Goal: Task Accomplishment & Management: Manage account settings

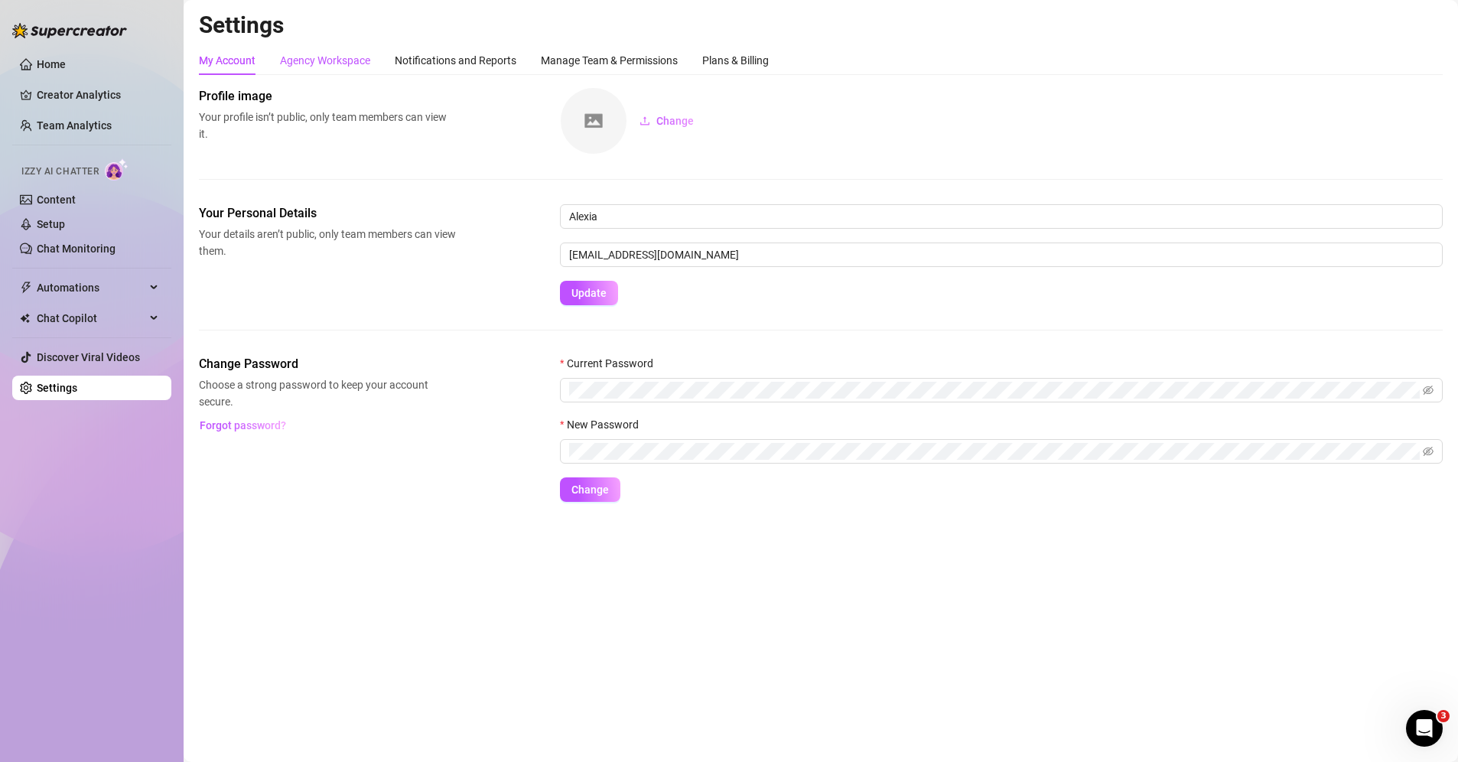
click at [349, 63] on div "Agency Workspace" at bounding box center [325, 60] width 90 height 17
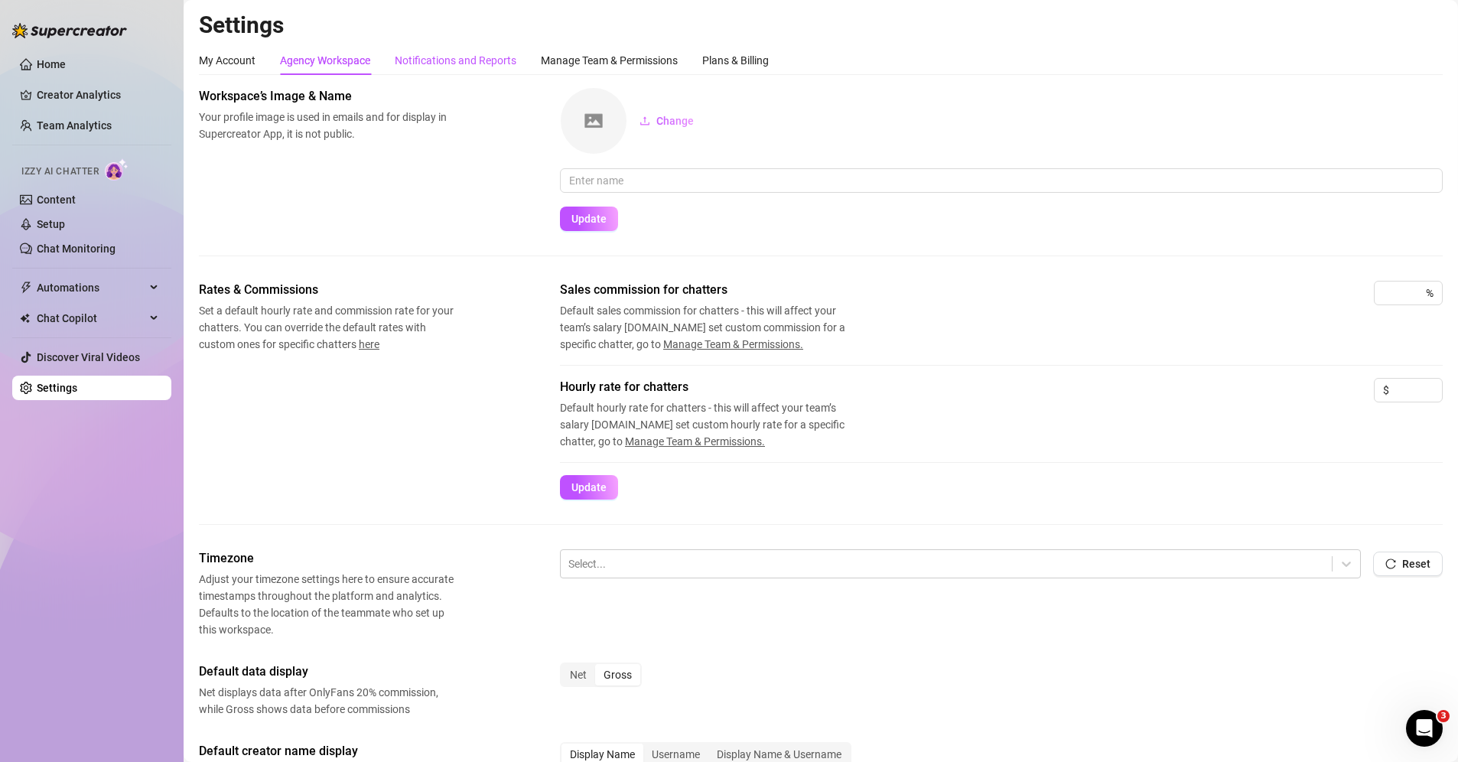
click at [446, 68] on div "Notifications and Reports" at bounding box center [456, 60] width 122 height 17
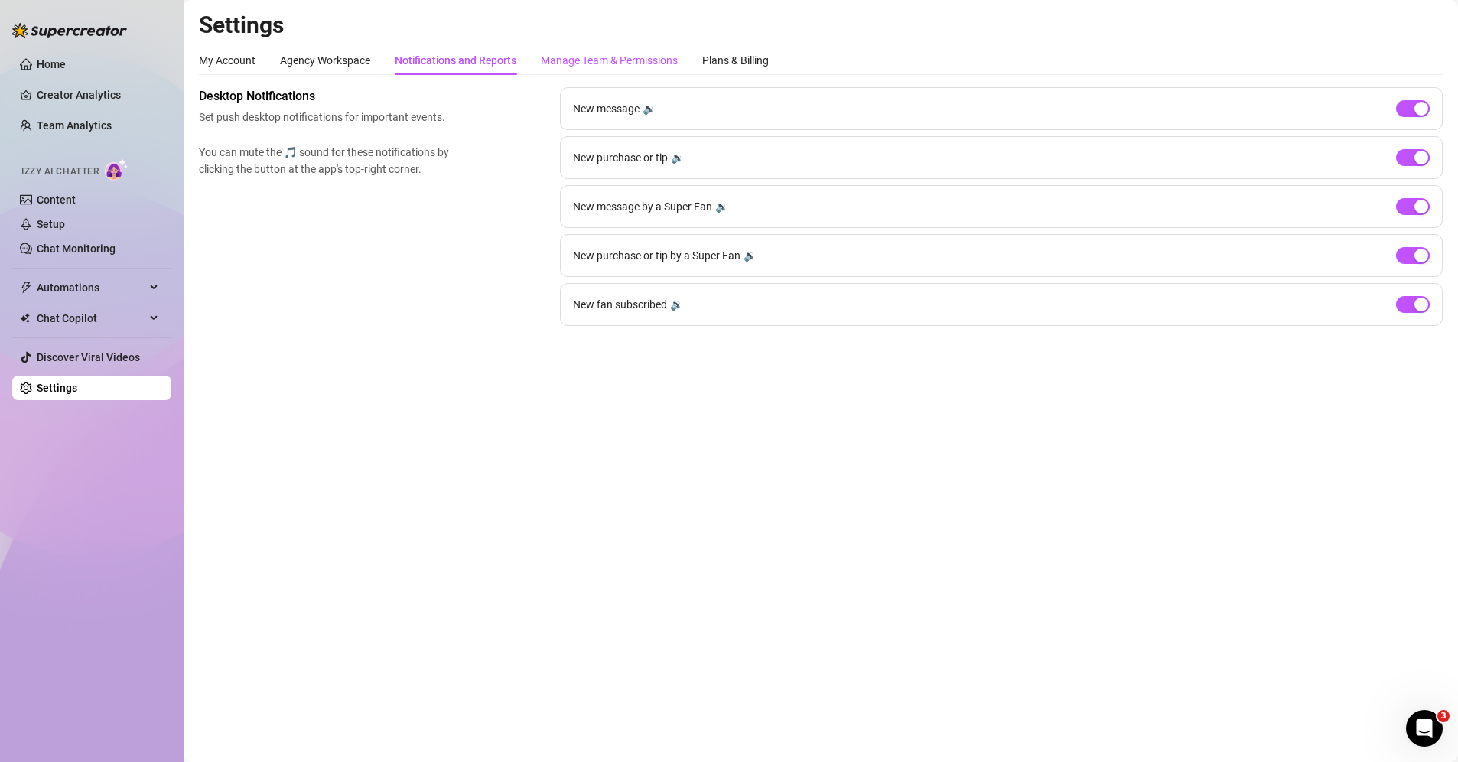
click at [571, 59] on div "Manage Team & Permissions" at bounding box center [609, 60] width 137 height 17
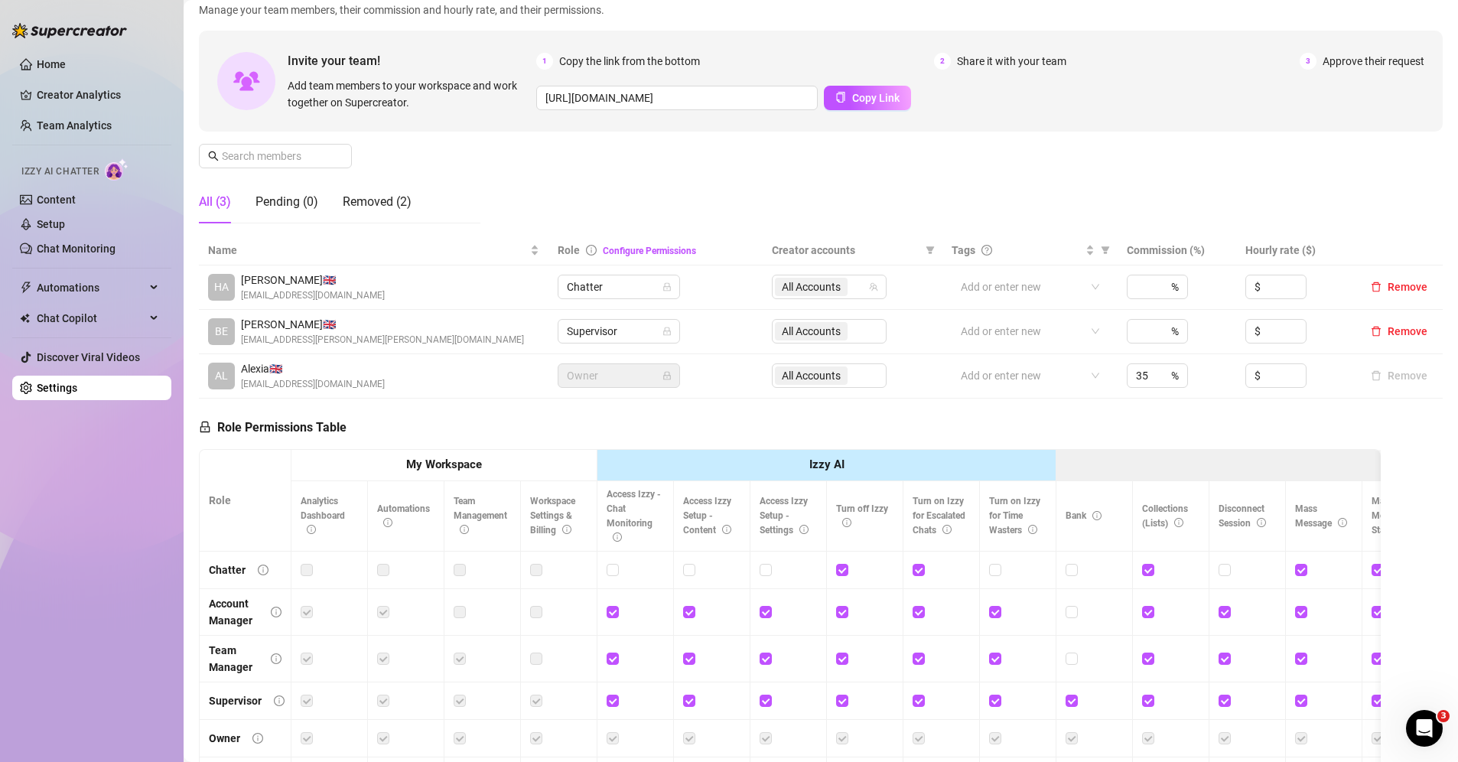
scroll to position [153, 0]
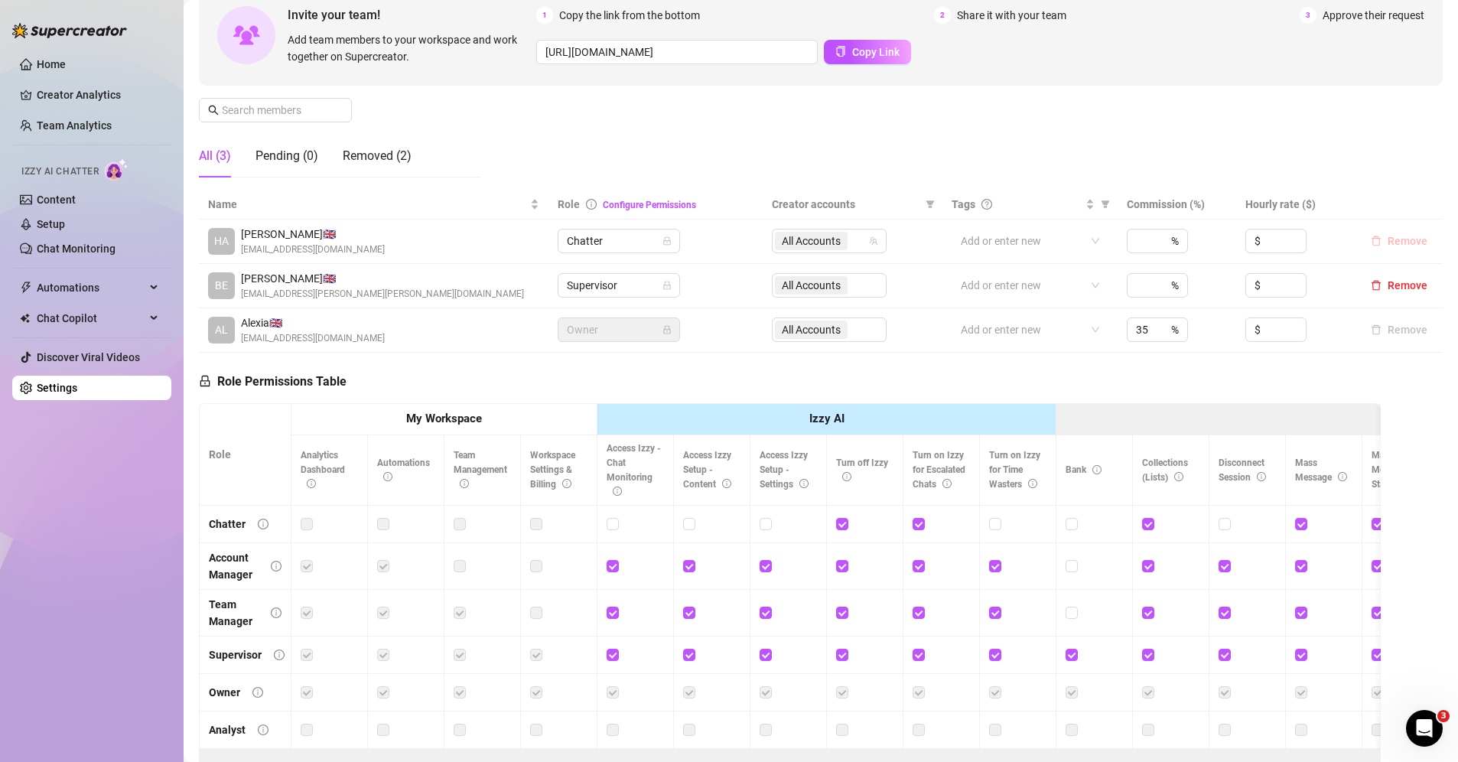
click at [1392, 242] on span "Remove" at bounding box center [1408, 241] width 40 height 12
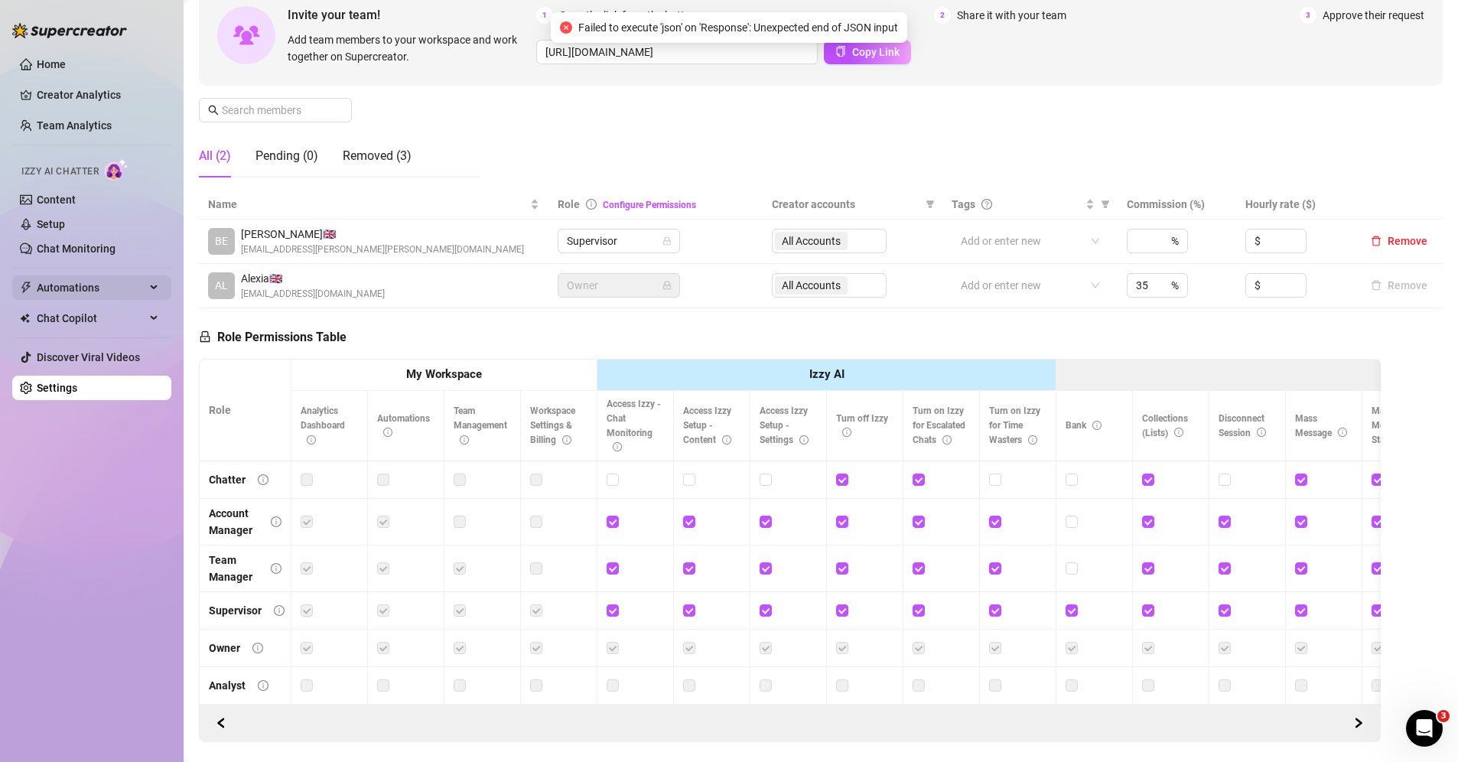
click at [109, 279] on span "Automations" at bounding box center [91, 287] width 109 height 24
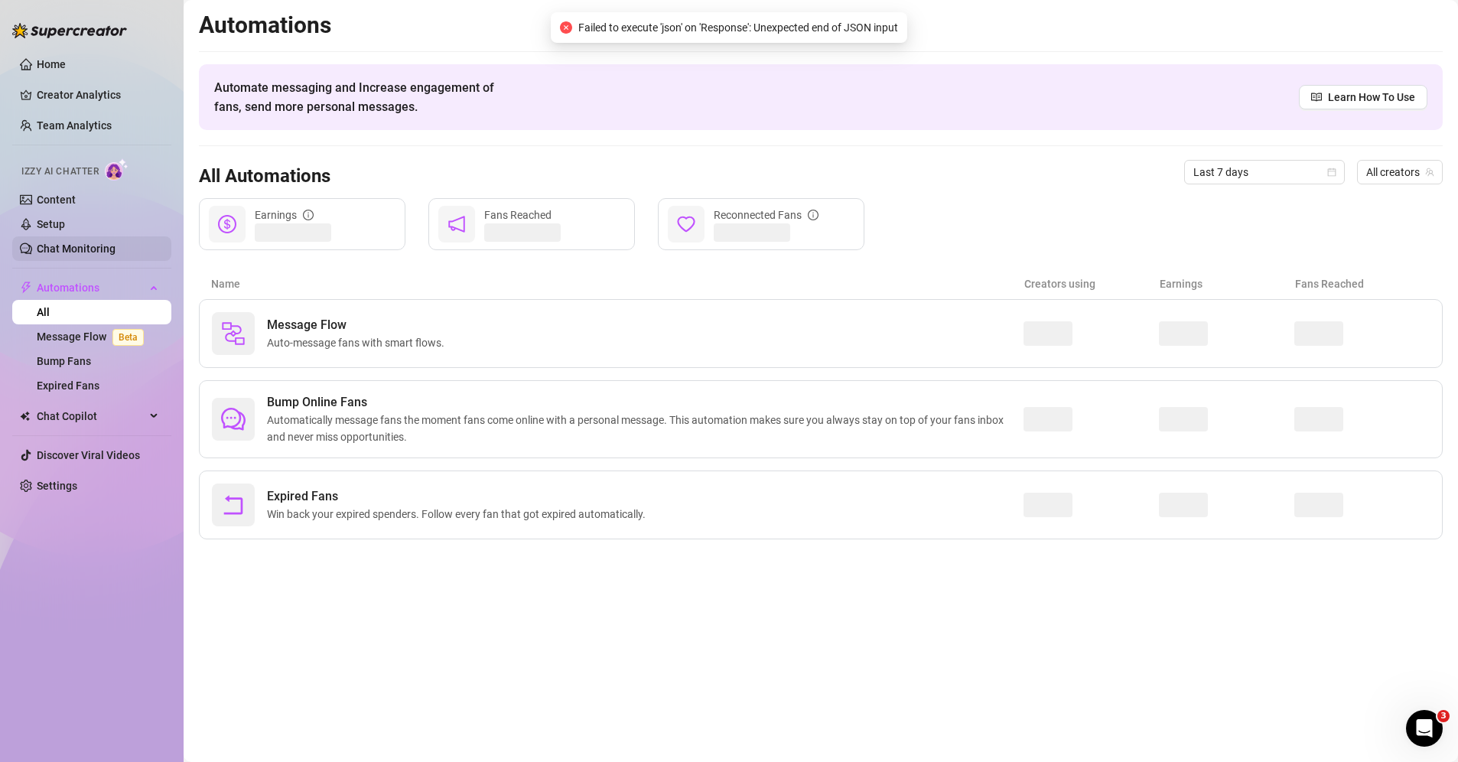
click at [93, 243] on link "Chat Monitoring" at bounding box center [76, 249] width 79 height 12
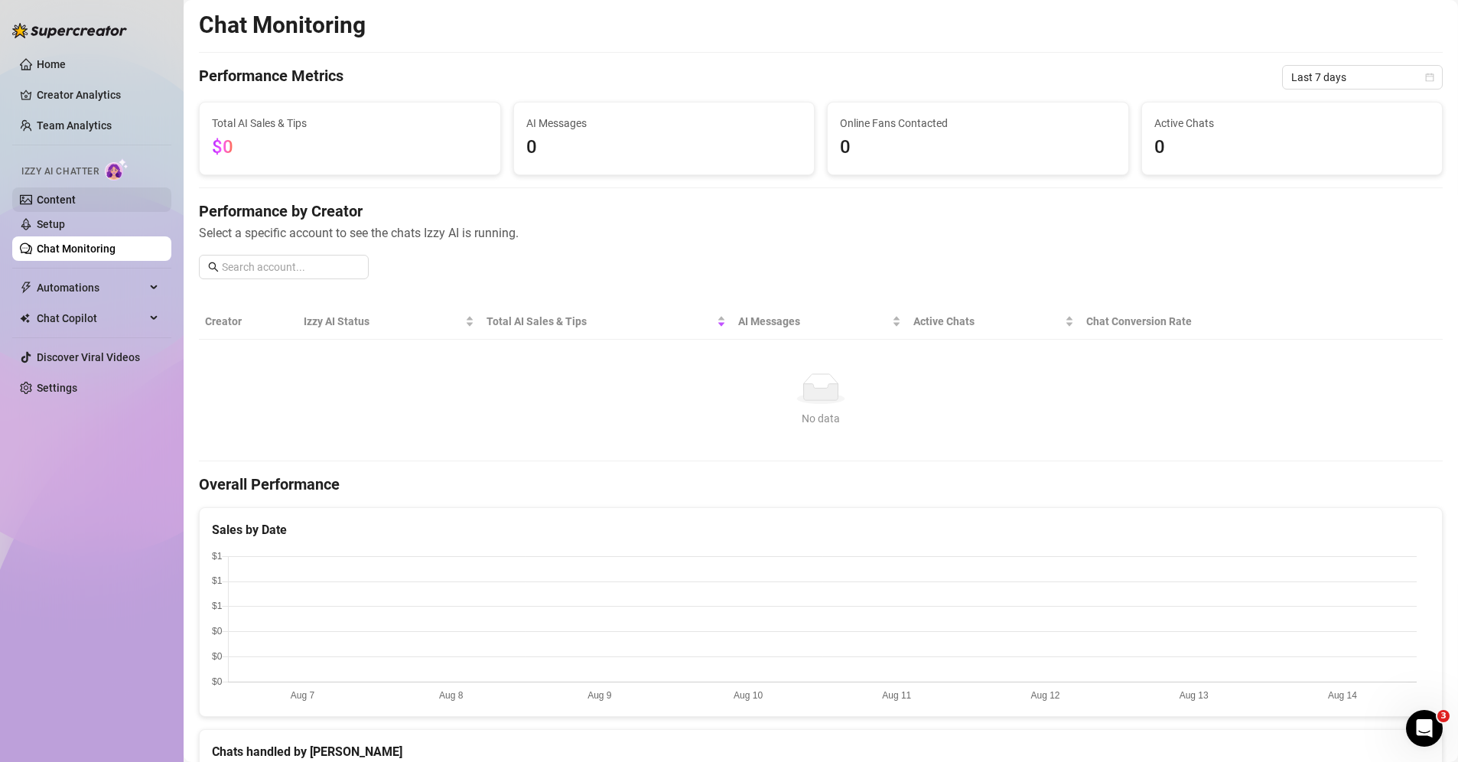
click at [70, 201] on link "Content" at bounding box center [56, 200] width 39 height 12
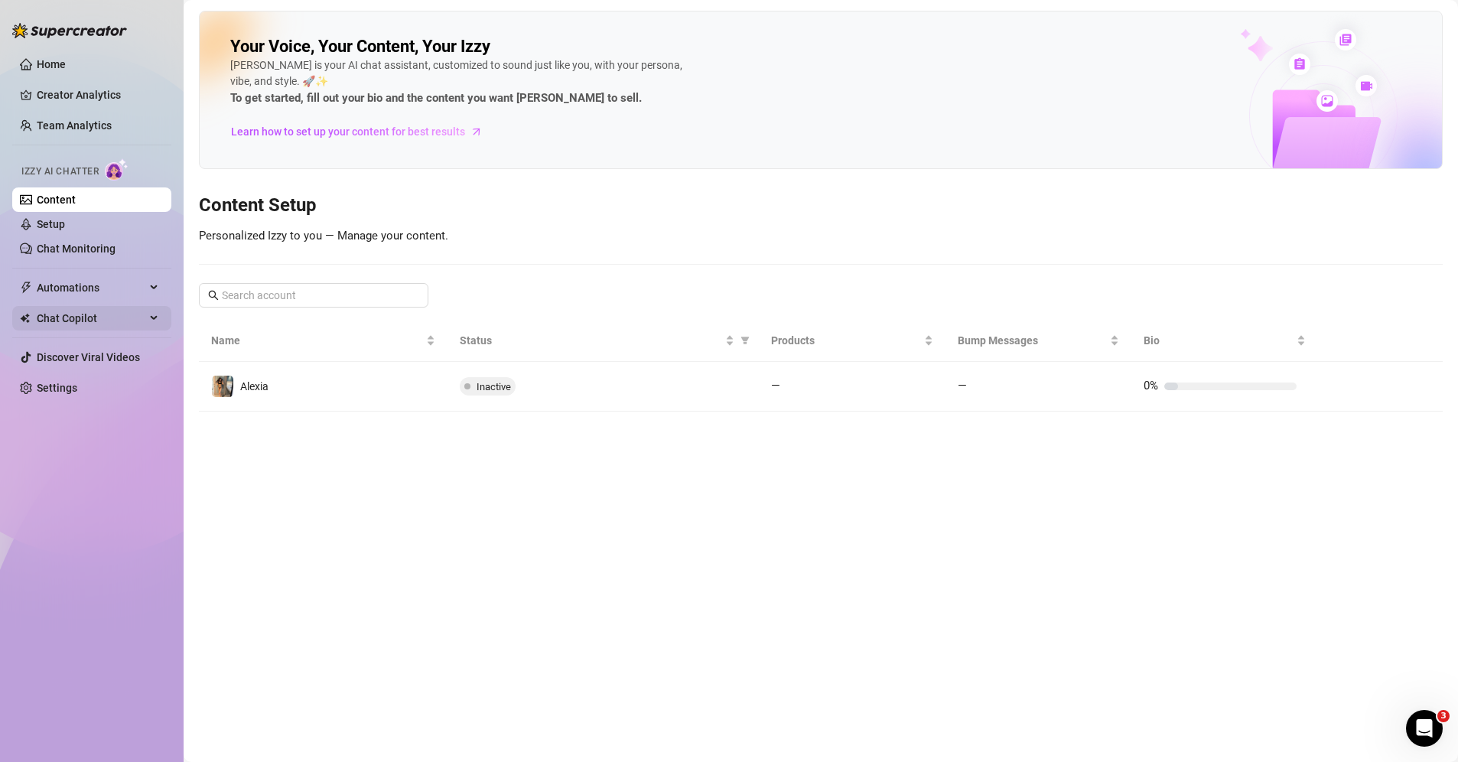
click at [105, 312] on span "Chat Copilot" at bounding box center [91, 318] width 109 height 24
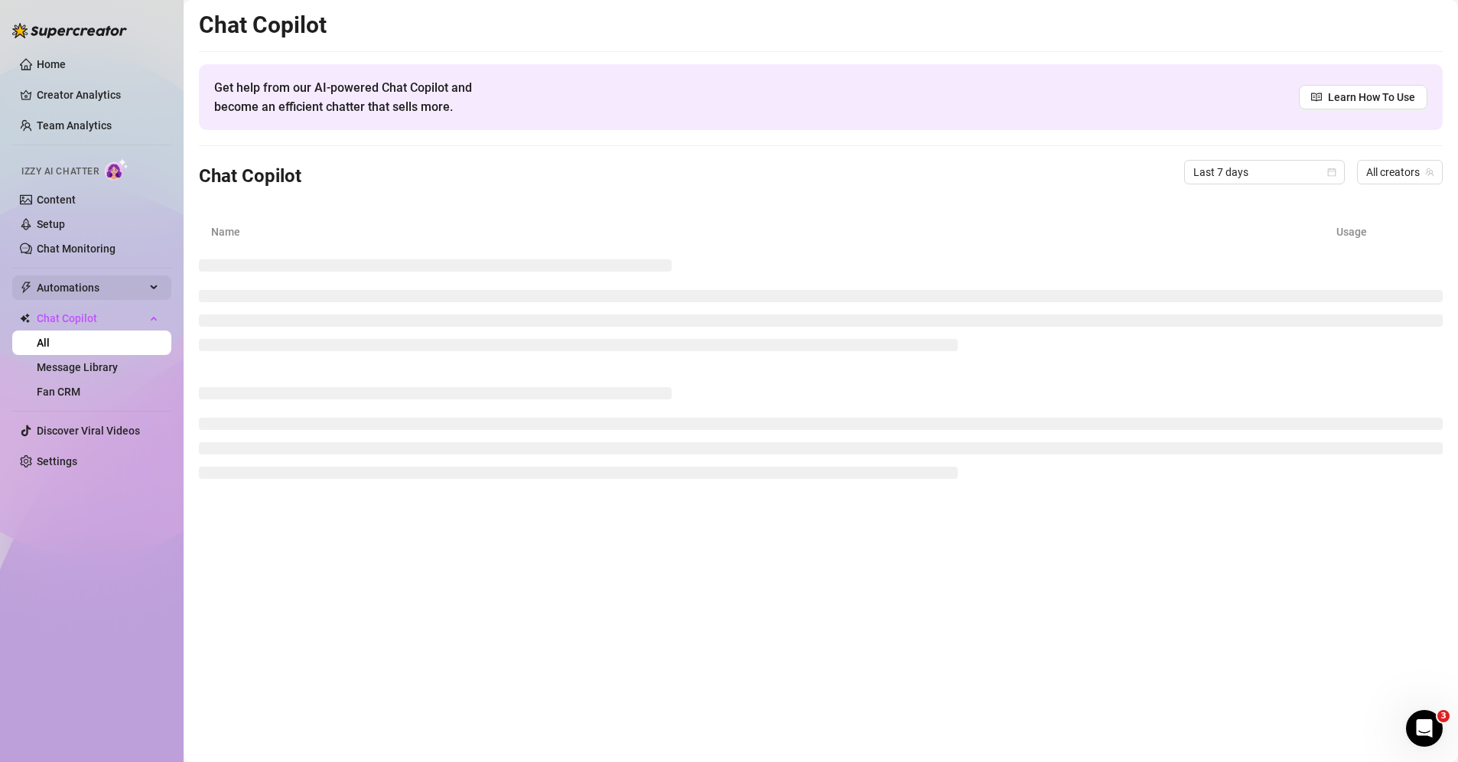
click at [87, 286] on span "Automations" at bounding box center [91, 287] width 109 height 24
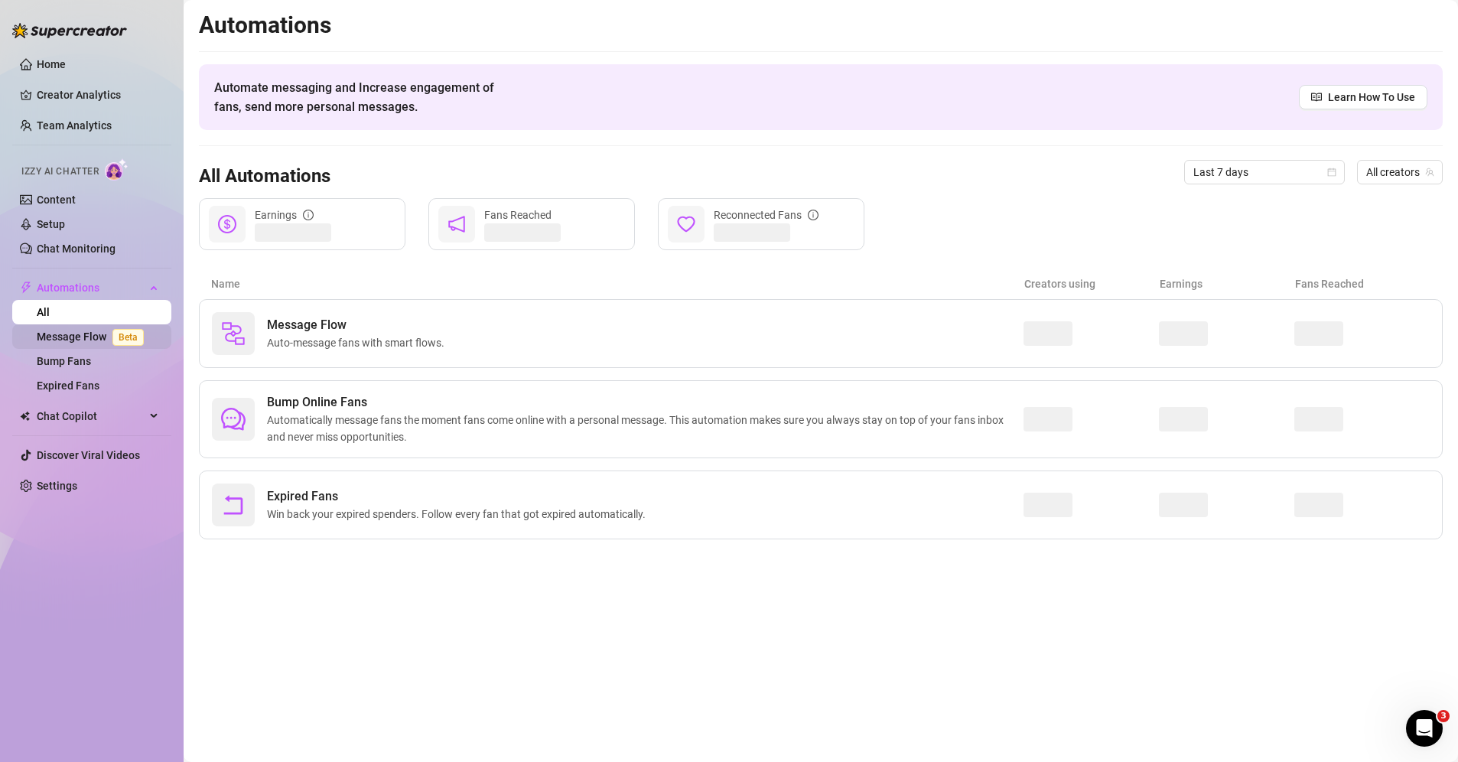
click at [77, 331] on link "Message Flow Beta" at bounding box center [93, 337] width 113 height 12
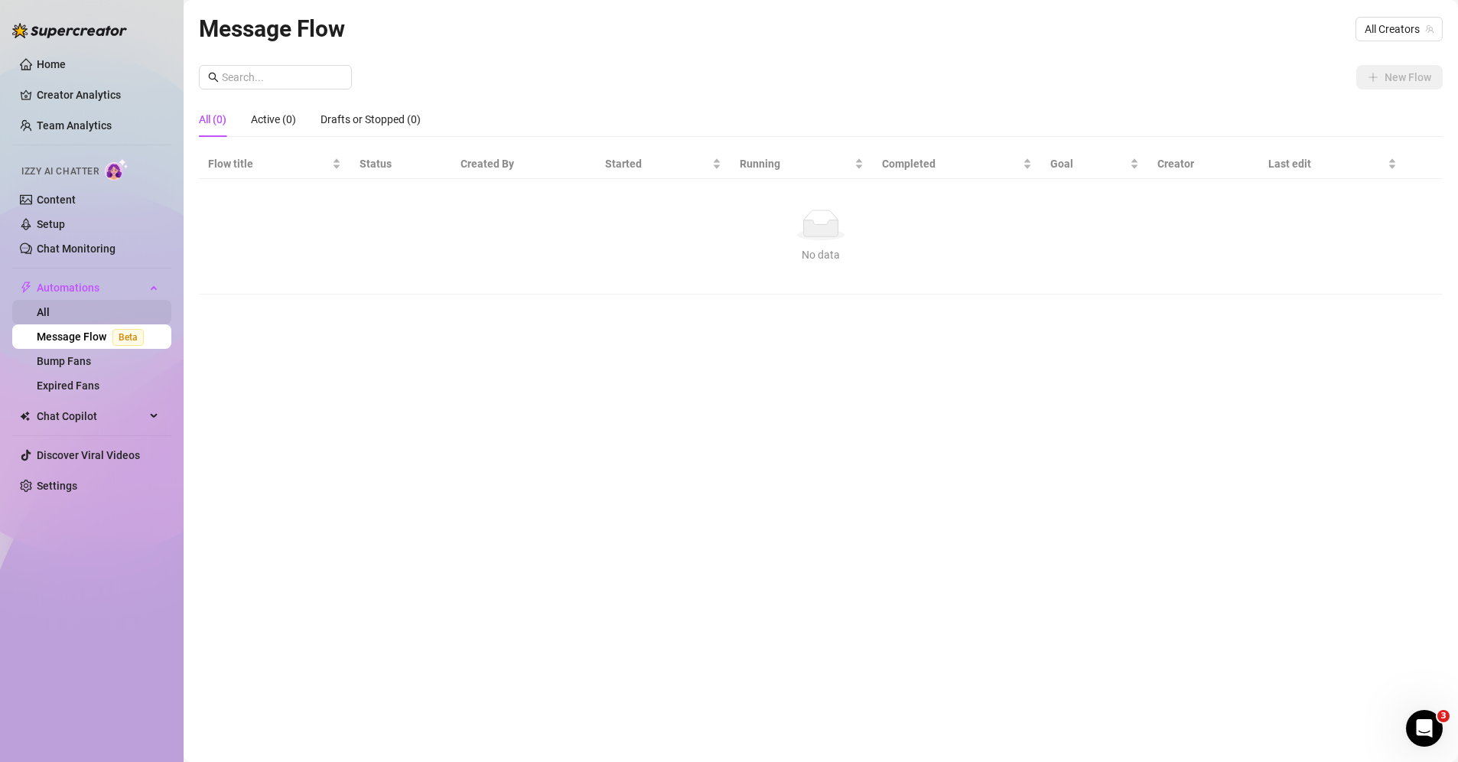
click at [50, 308] on link "All" at bounding box center [43, 312] width 13 height 12
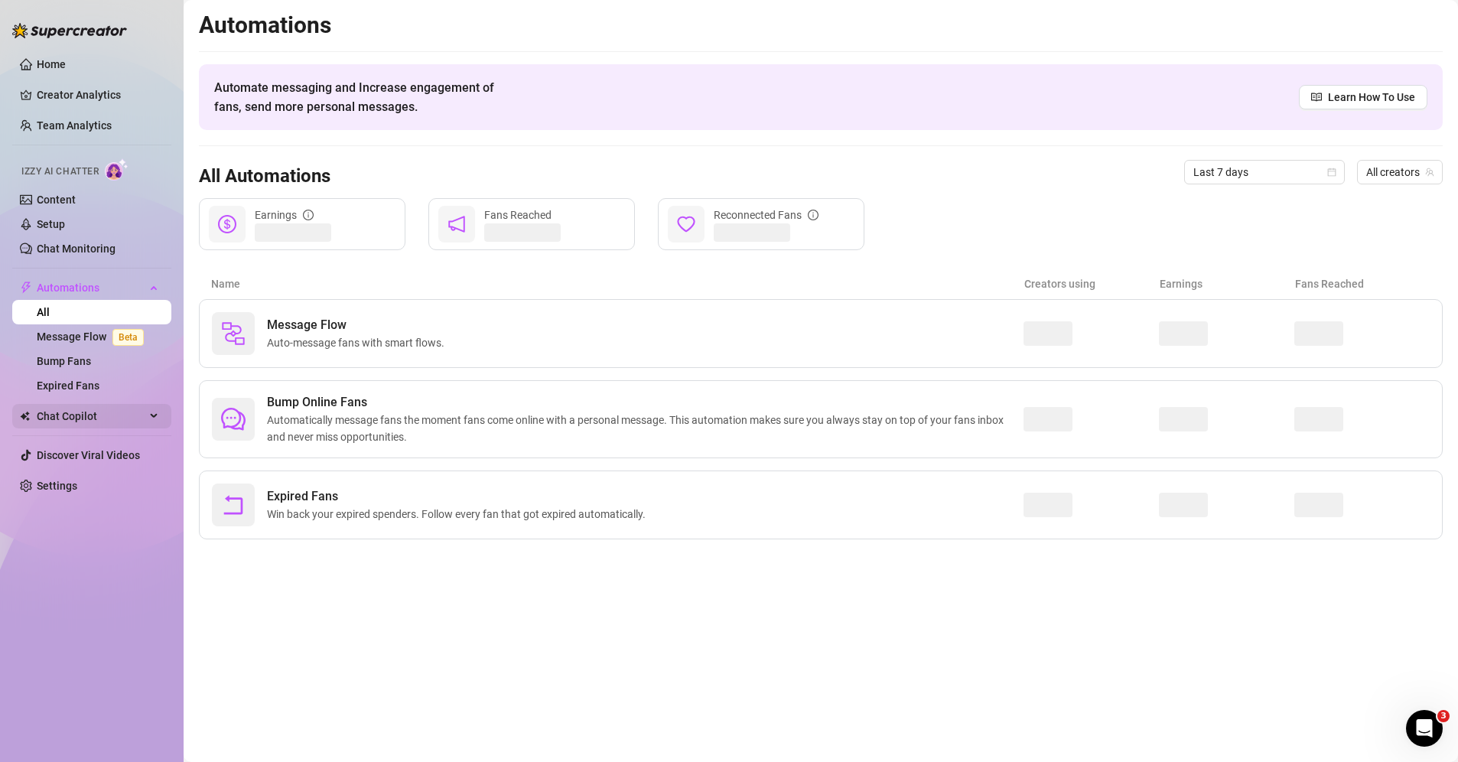
click at [96, 422] on span "Chat Copilot" at bounding box center [91, 416] width 109 height 24
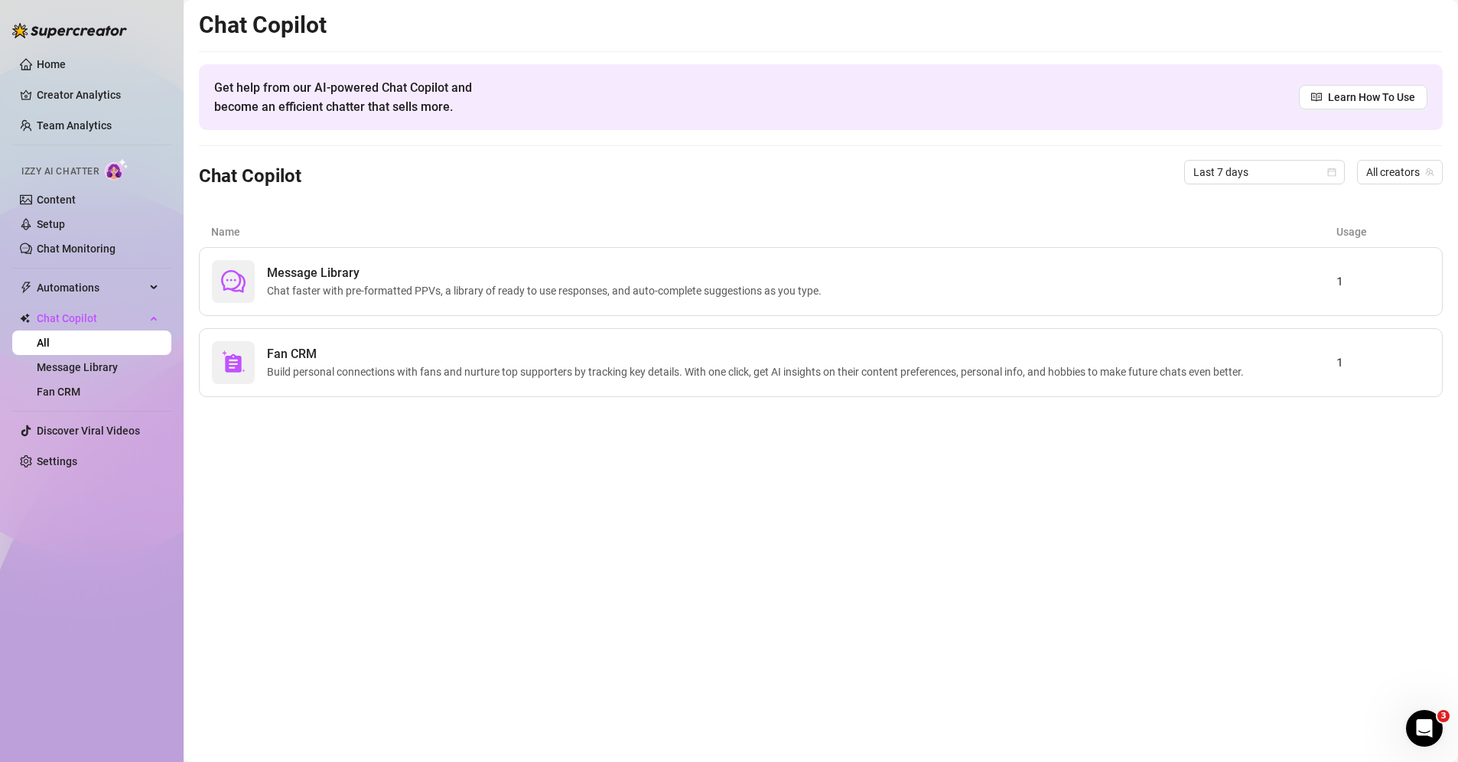
click at [66, 79] on ul "Home Creator Analytics Team Analytics Izzy AI Chatter Content Setup Chat Monito…" at bounding box center [91, 263] width 159 height 434
click at [72, 90] on link "Creator Analytics" at bounding box center [98, 95] width 122 height 24
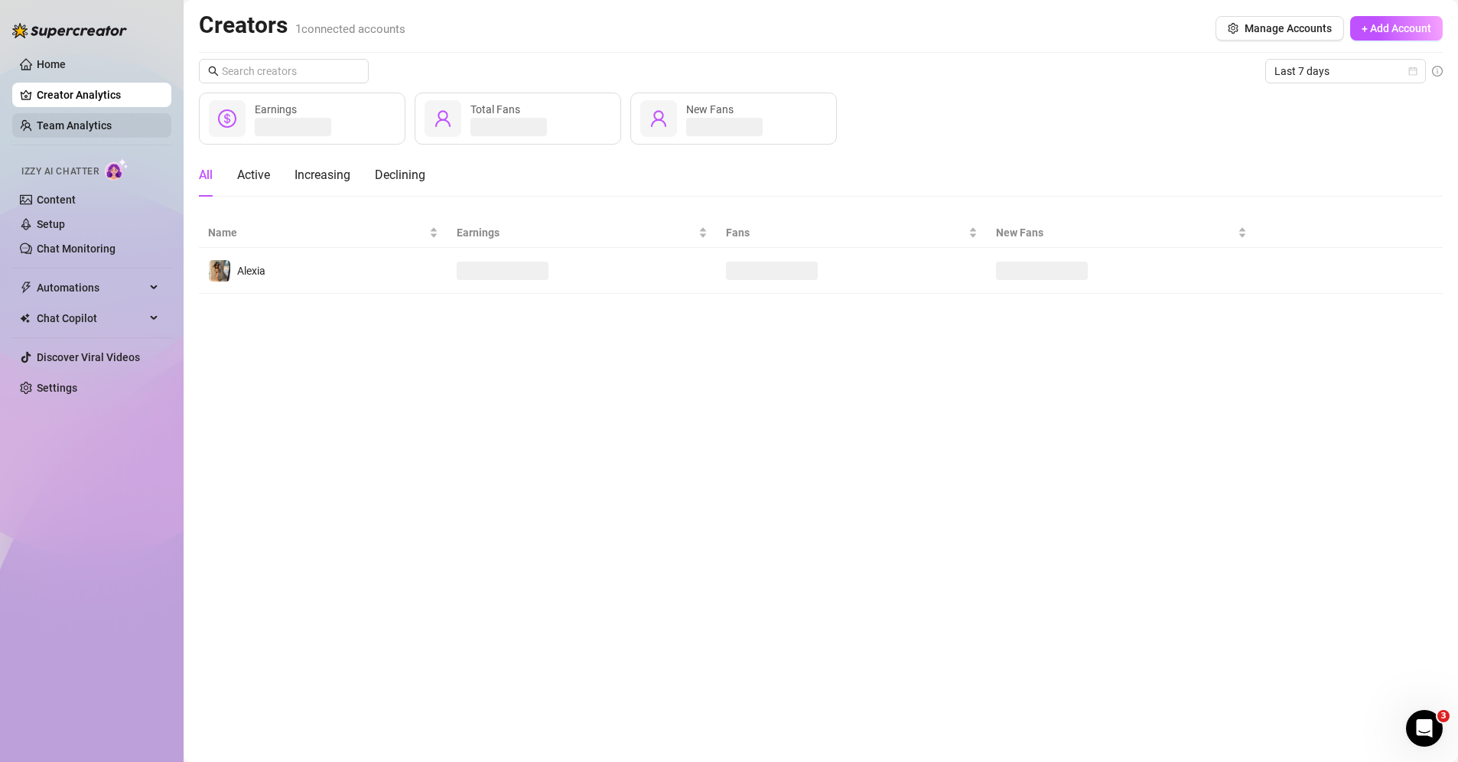
click at [87, 119] on link "Team Analytics" at bounding box center [74, 125] width 75 height 12
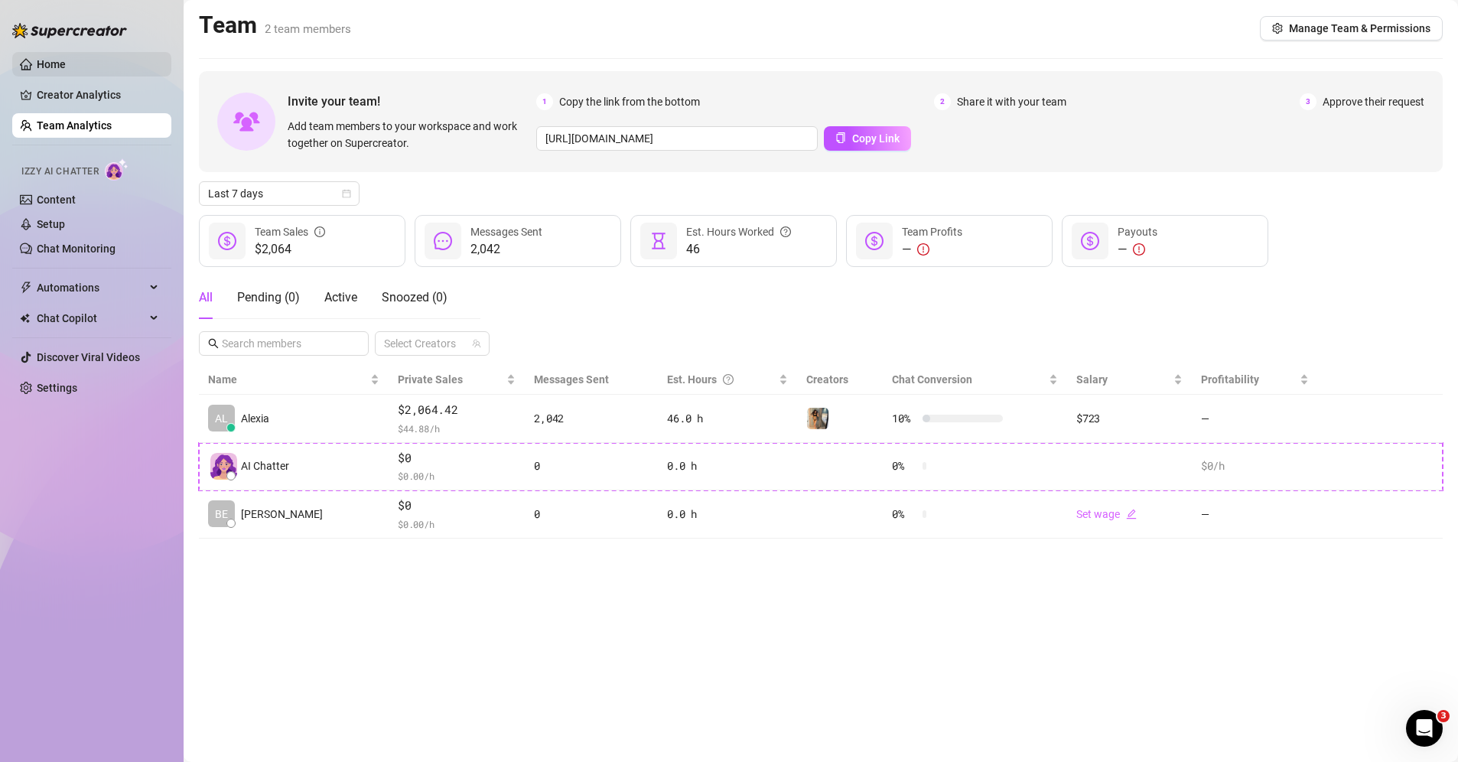
click at [66, 69] on link "Home" at bounding box center [51, 64] width 29 height 12
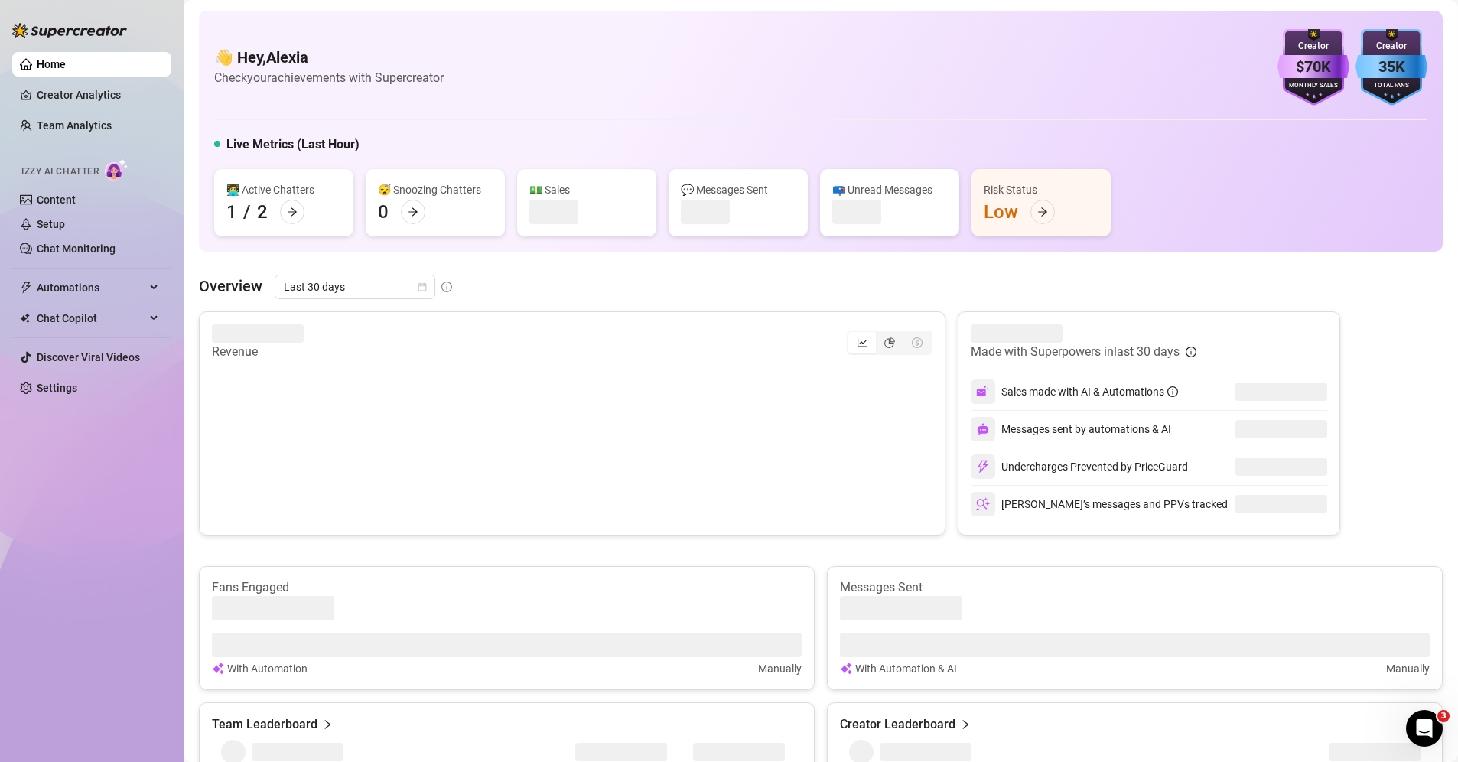
click at [1425, 718] on icon "Open Intercom Messenger" at bounding box center [1424, 728] width 25 height 25
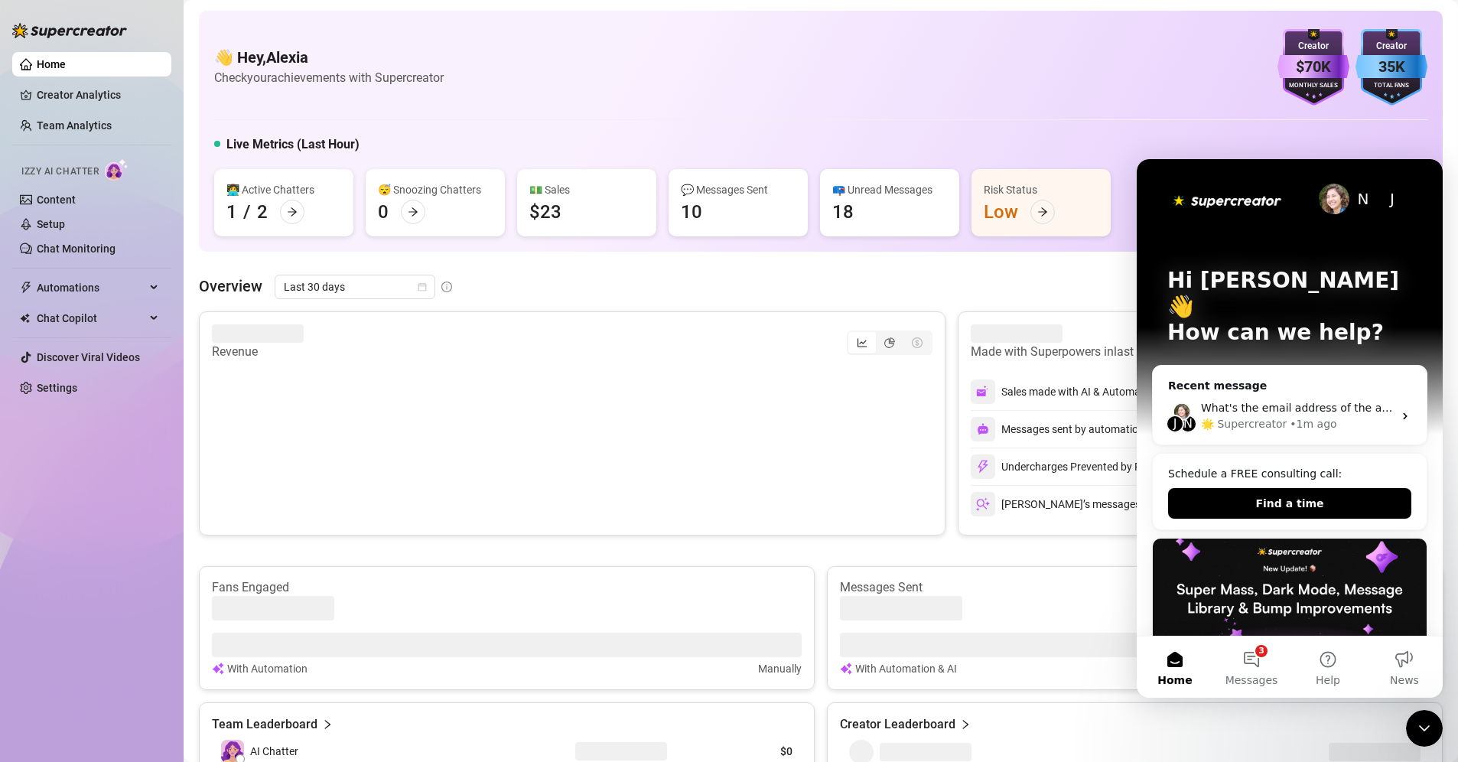
drag, startPoint x: 1057, startPoint y: 755, endPoint x: 969, endPoint y: 717, distance: 95.9
click at [1057, 754] on div at bounding box center [1079, 752] width 461 height 24
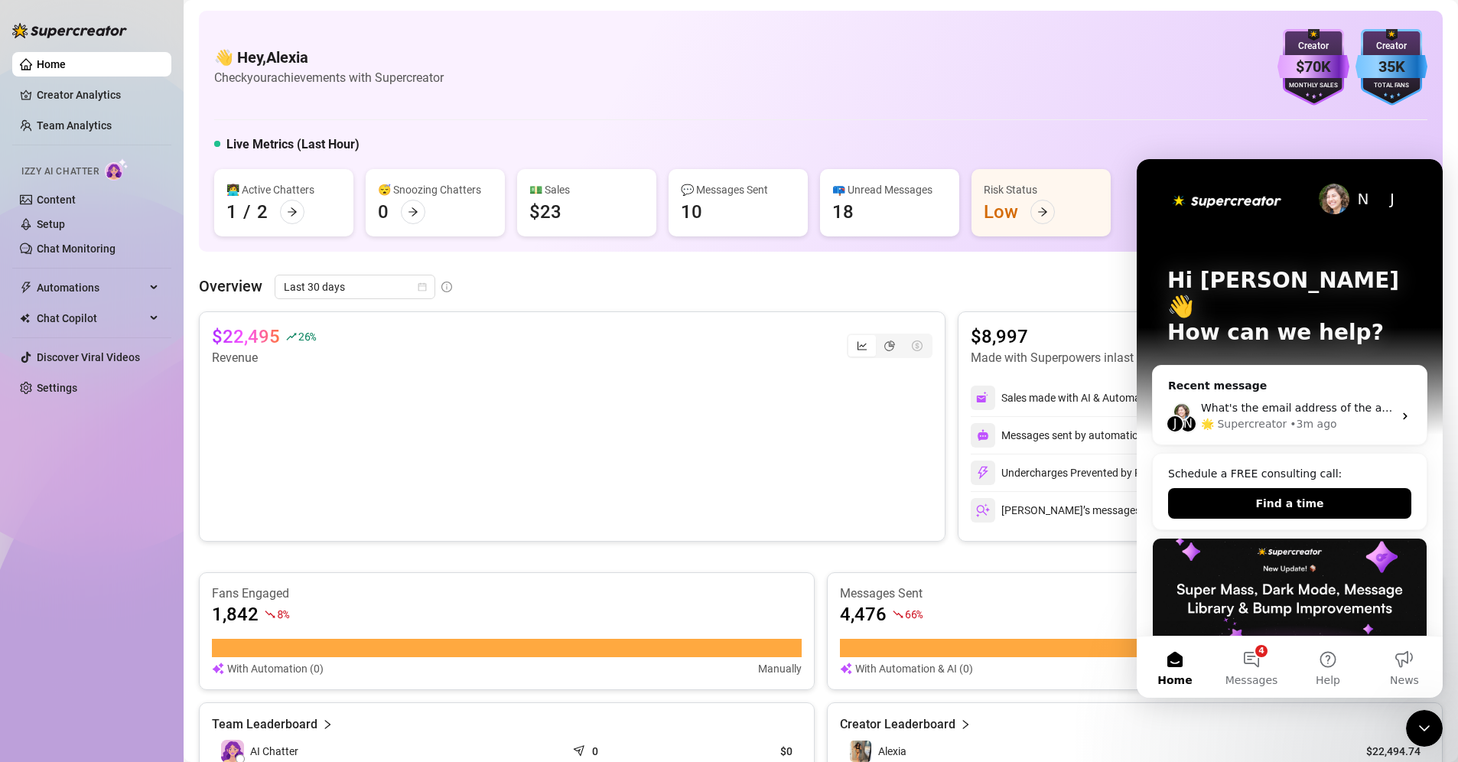
click at [1089, 79] on div "👋 Hey, Alexia Check your achievements with Supercreator $70K Creator Monthly Sa…" at bounding box center [820, 67] width 1213 height 77
click at [1421, 728] on icon "Close Intercom Messenger" at bounding box center [1424, 728] width 18 height 18
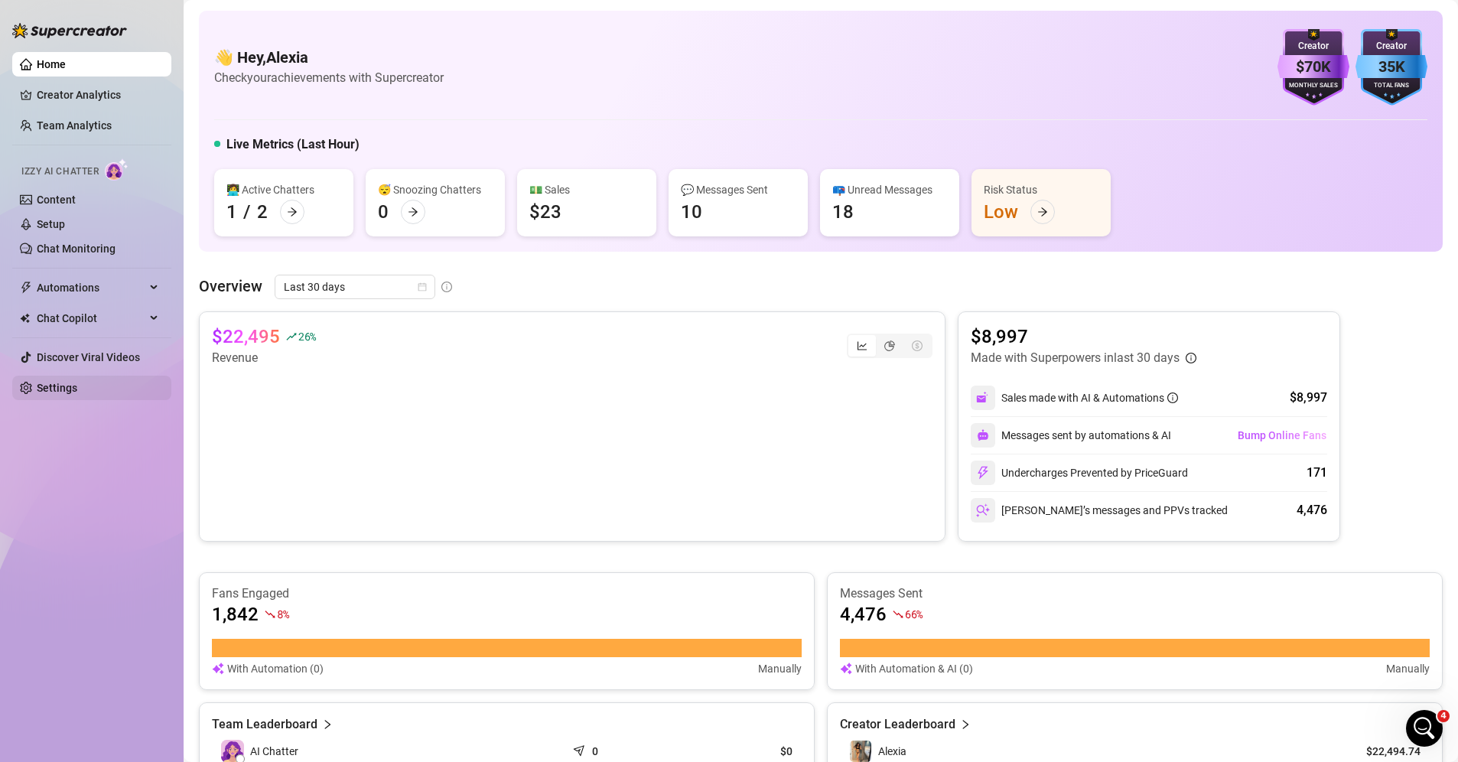
click at [77, 389] on link "Settings" at bounding box center [57, 388] width 41 height 12
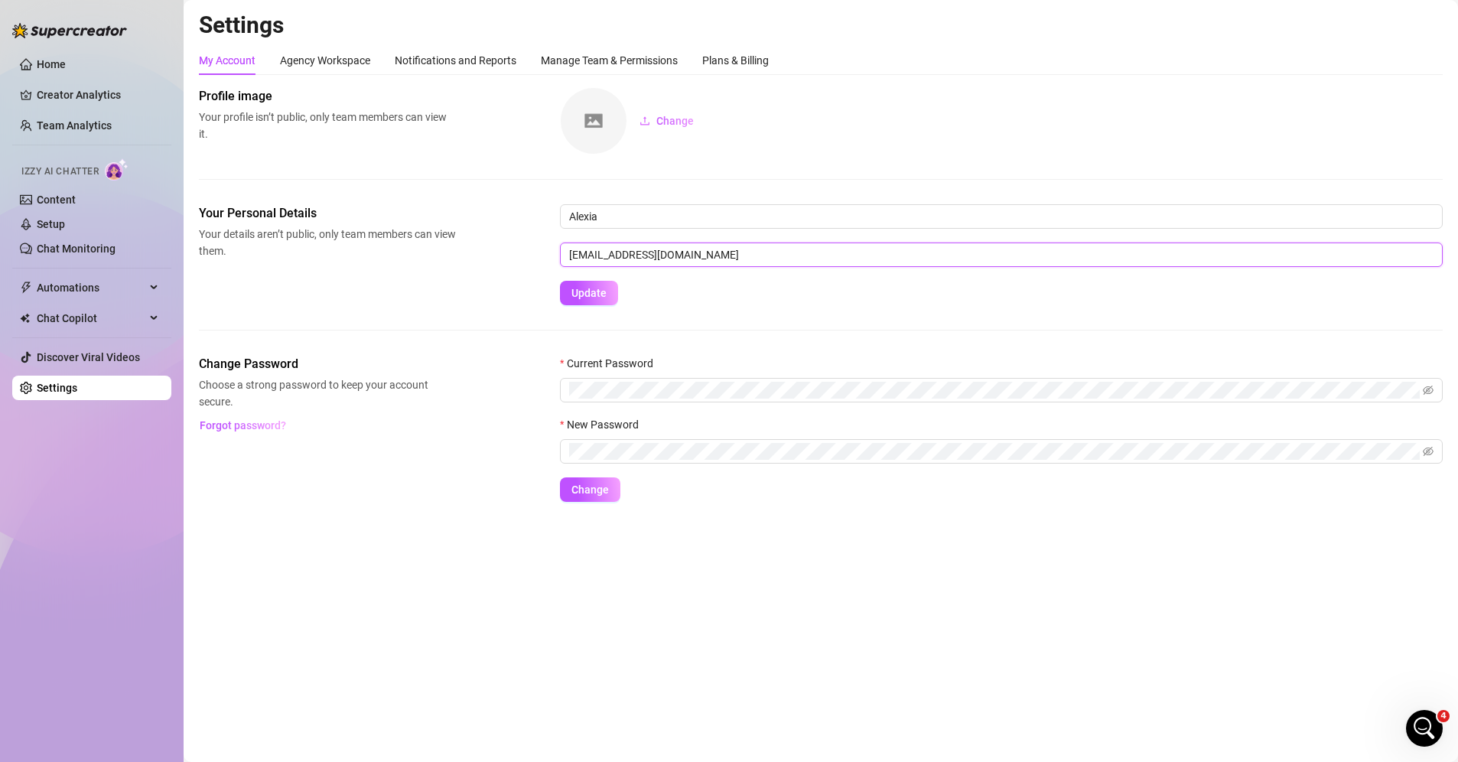
drag, startPoint x: 694, startPoint y: 258, endPoint x: 417, endPoint y: 244, distance: 277.3
click at [490, 251] on div "Your Personal Details Your details aren’t public, only team members can view th…" at bounding box center [821, 254] width 1244 height 101
paste input "[EMAIL_ADDRESS][DOMAIN_NAME]"
type input "[EMAIL_ADDRESS][DOMAIN_NAME]"
click at [584, 299] on span "Update" at bounding box center [588, 293] width 35 height 12
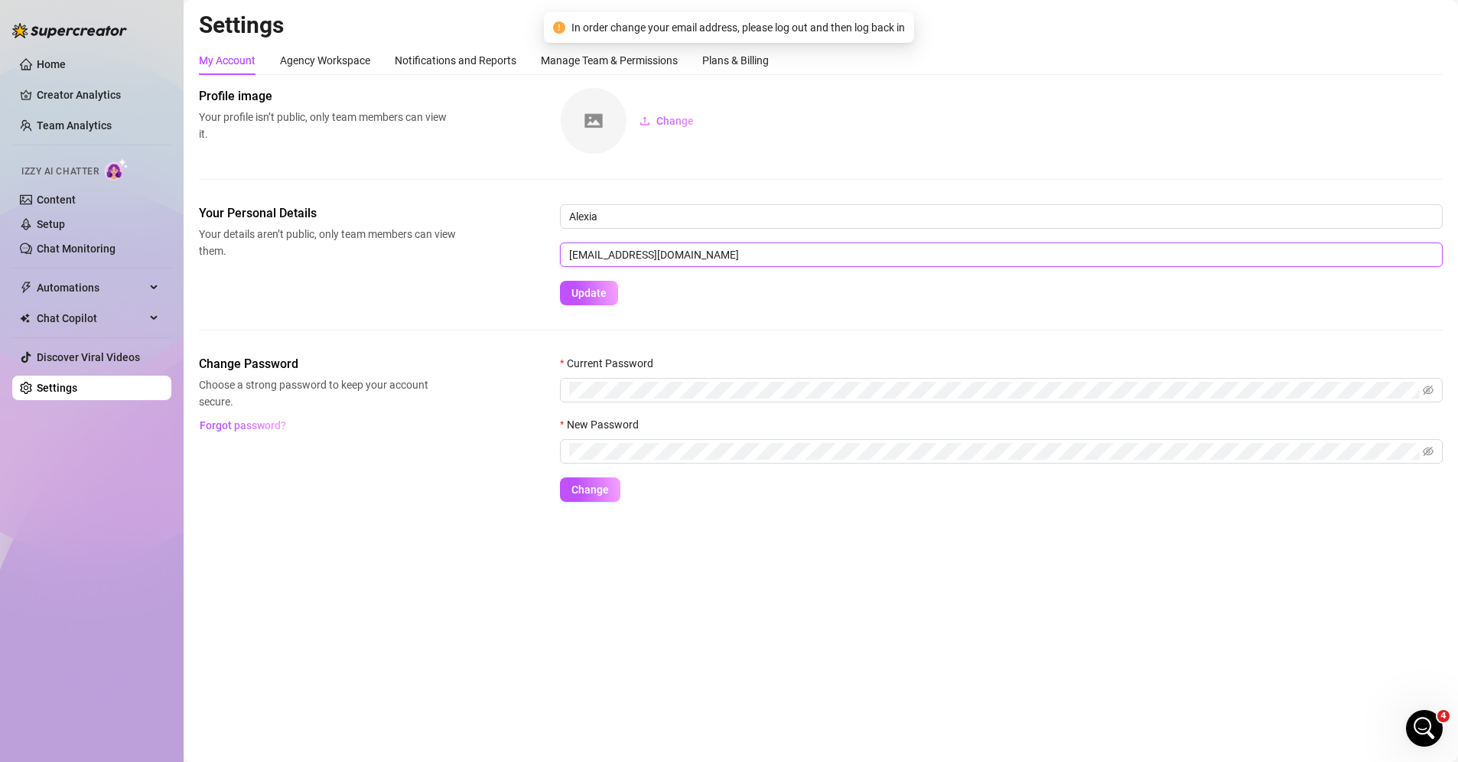
click at [737, 262] on input "[EMAIL_ADDRESS][DOMAIN_NAME]" at bounding box center [1001, 255] width 883 height 24
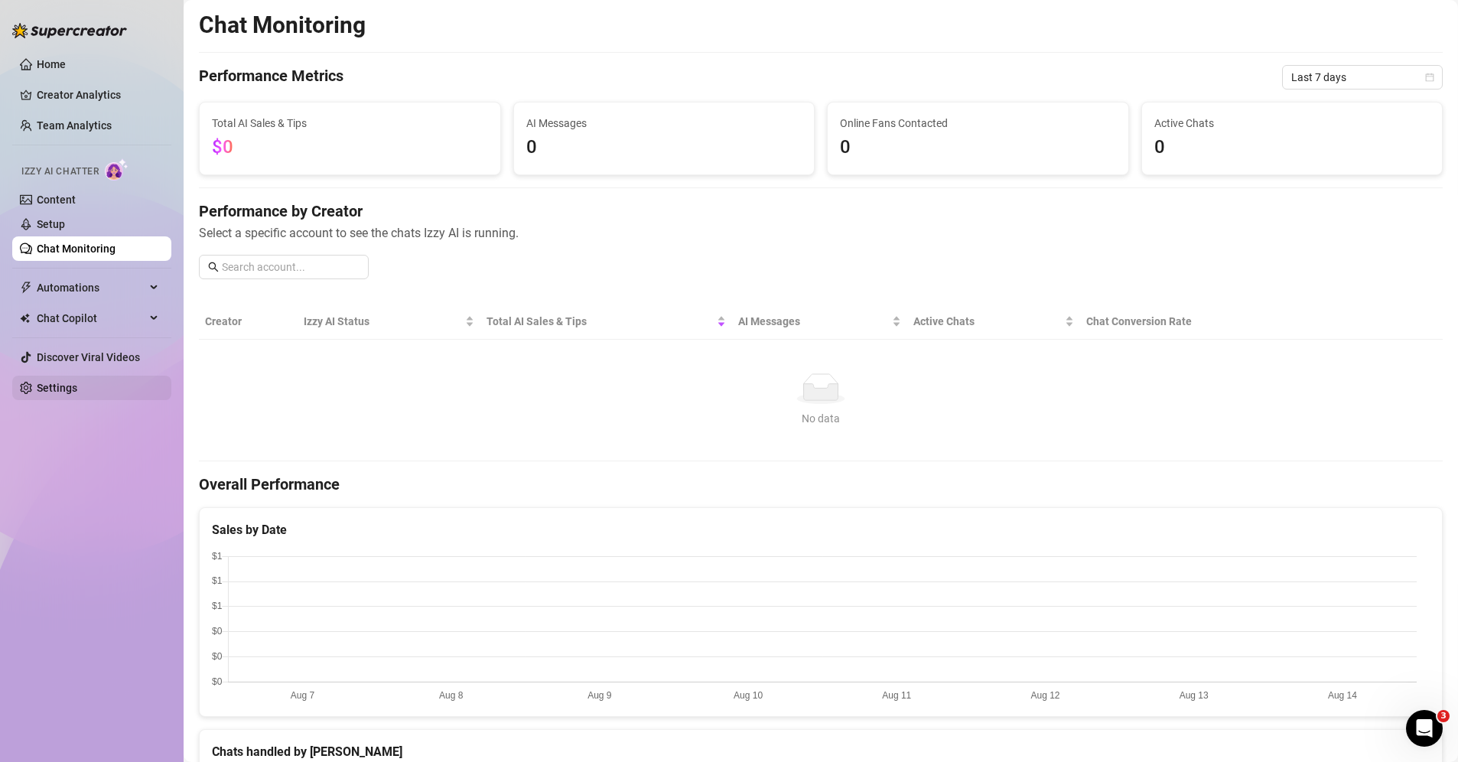
click at [77, 392] on link "Settings" at bounding box center [57, 388] width 41 height 12
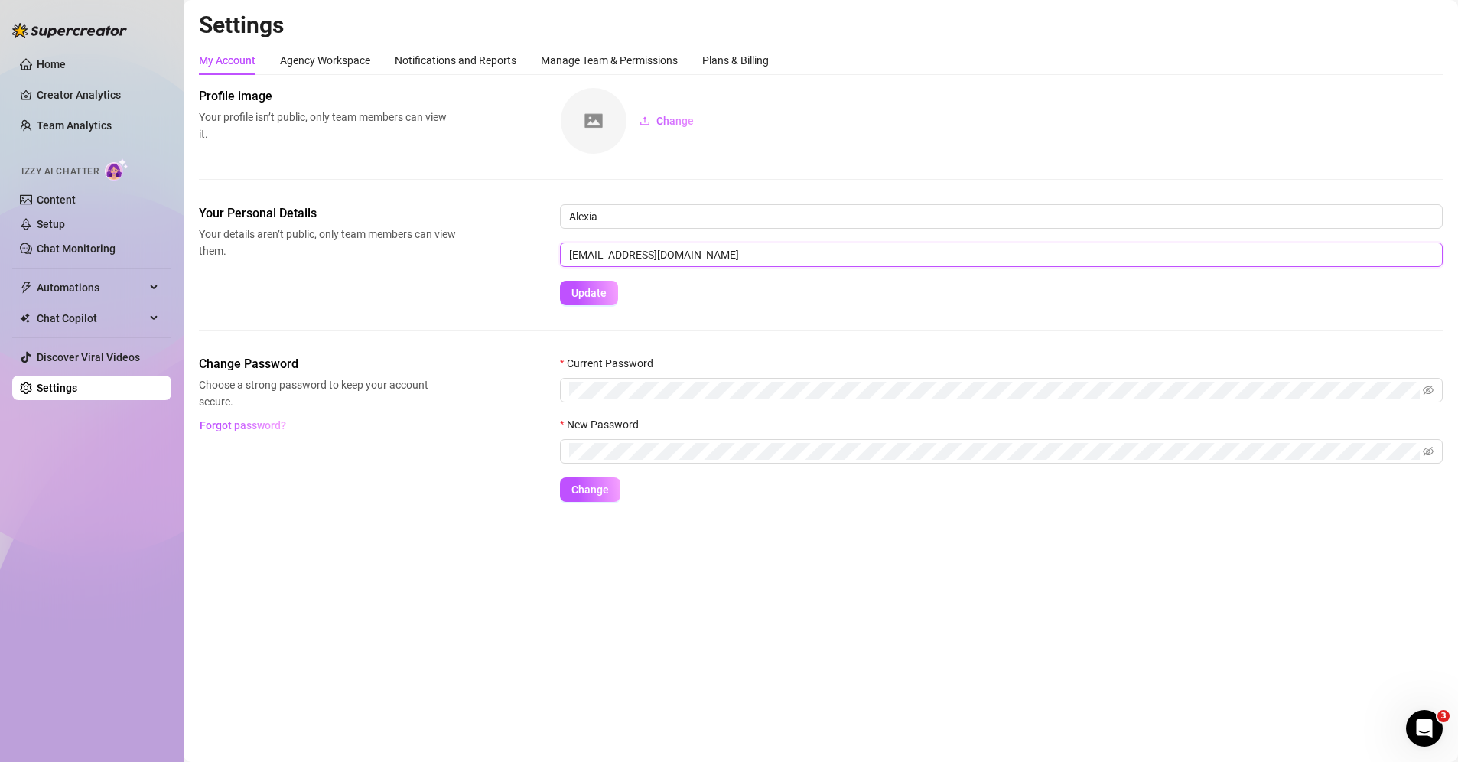
drag, startPoint x: 691, startPoint y: 249, endPoint x: 480, endPoint y: 246, distance: 210.4
click at [444, 249] on div "Your Personal Details Your details aren’t public, only team members can view th…" at bounding box center [821, 254] width 1244 height 101
paste input "[EMAIL_ADDRESS][DOMAIN_NAME]"
type input "[EMAIL_ADDRESS][DOMAIN_NAME]"
click at [580, 291] on span "Update" at bounding box center [588, 293] width 35 height 12
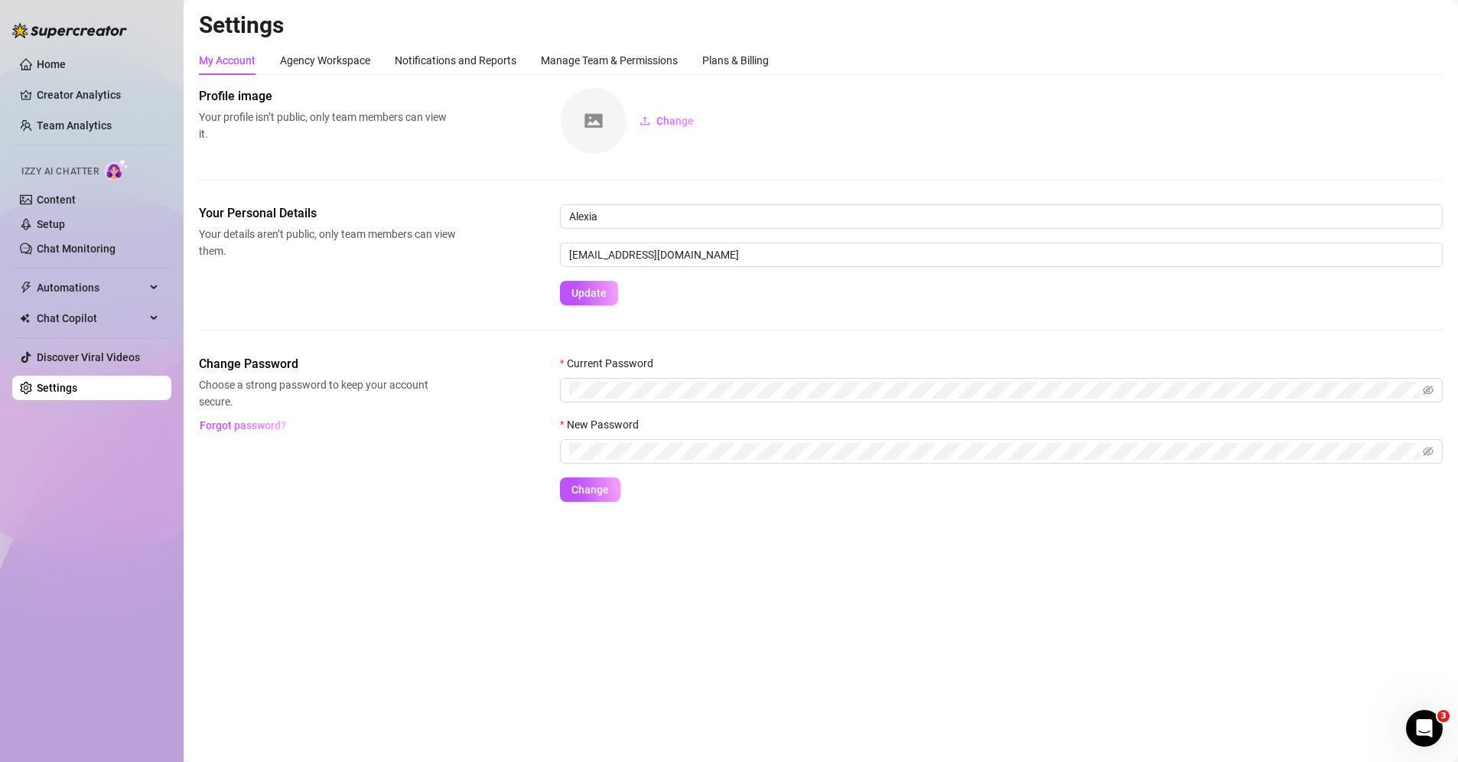
click at [798, 327] on div "Your Personal Details Your details aren’t public, only team members can view th…" at bounding box center [821, 279] width 1244 height 151
click at [1422, 725] on icon "Open Intercom Messenger" at bounding box center [1424, 728] width 25 height 25
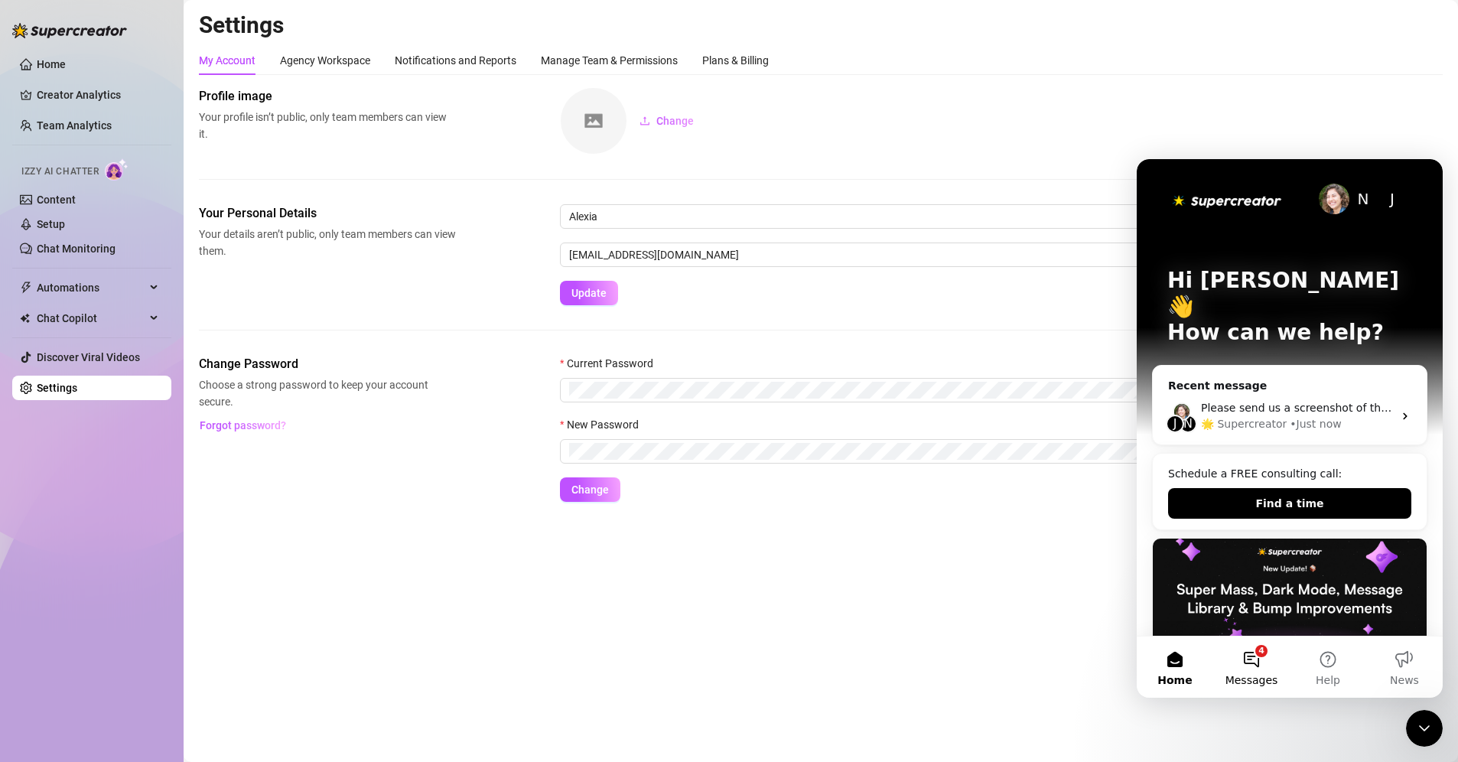
click at [1260, 659] on button "4 Messages" at bounding box center [1251, 667] width 77 height 61
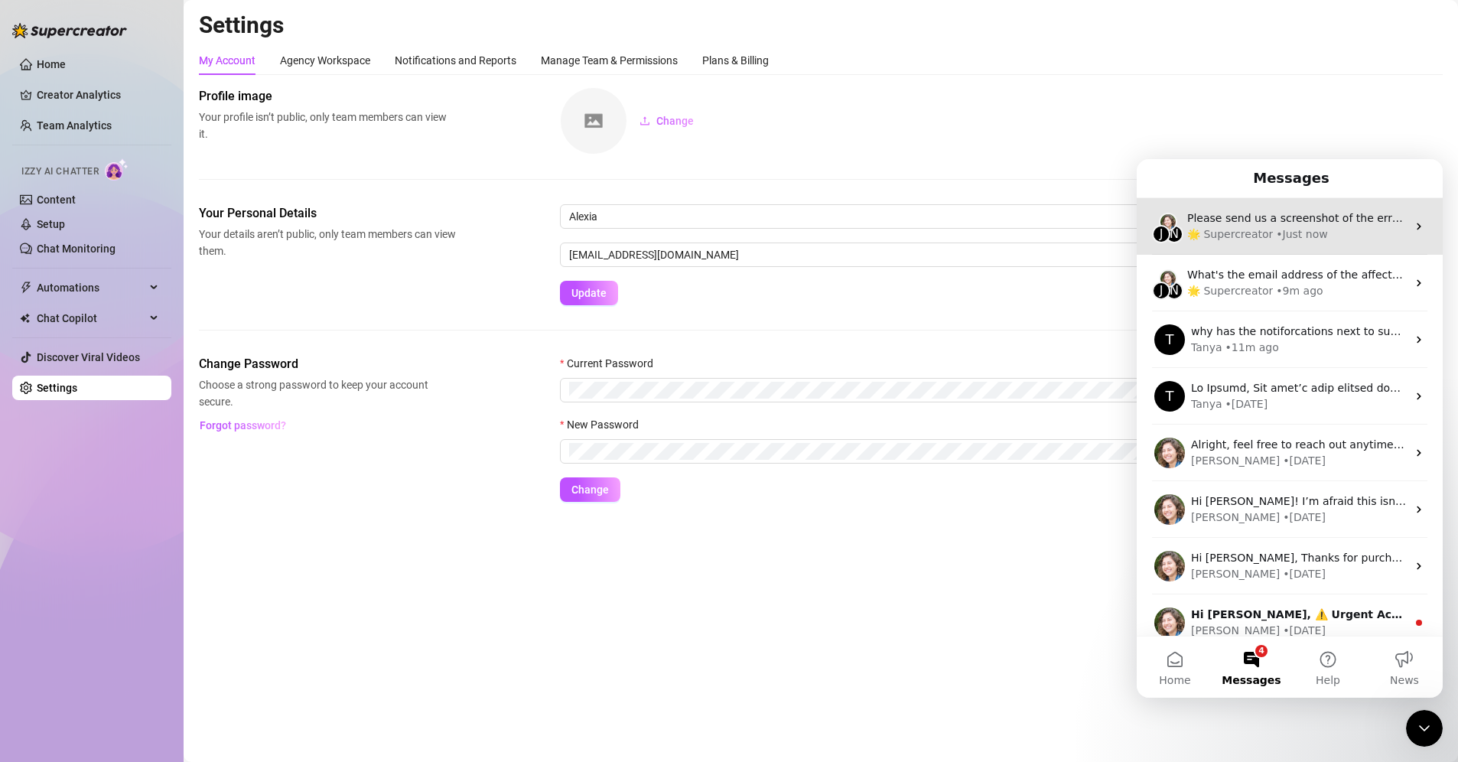
click at [1331, 240] on div "🌟 Supercreator • Just now" at bounding box center [1297, 234] width 220 height 16
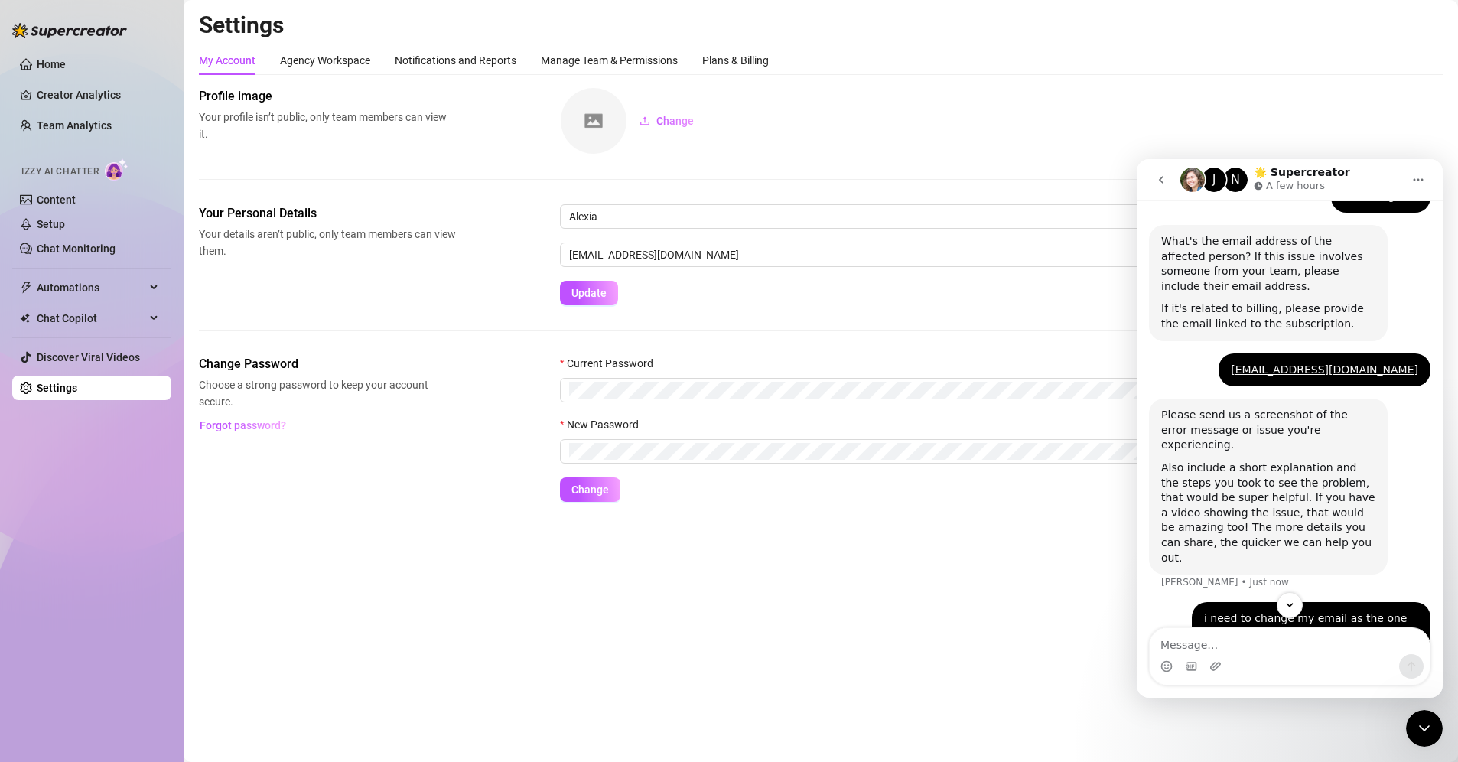
scroll to position [531, 0]
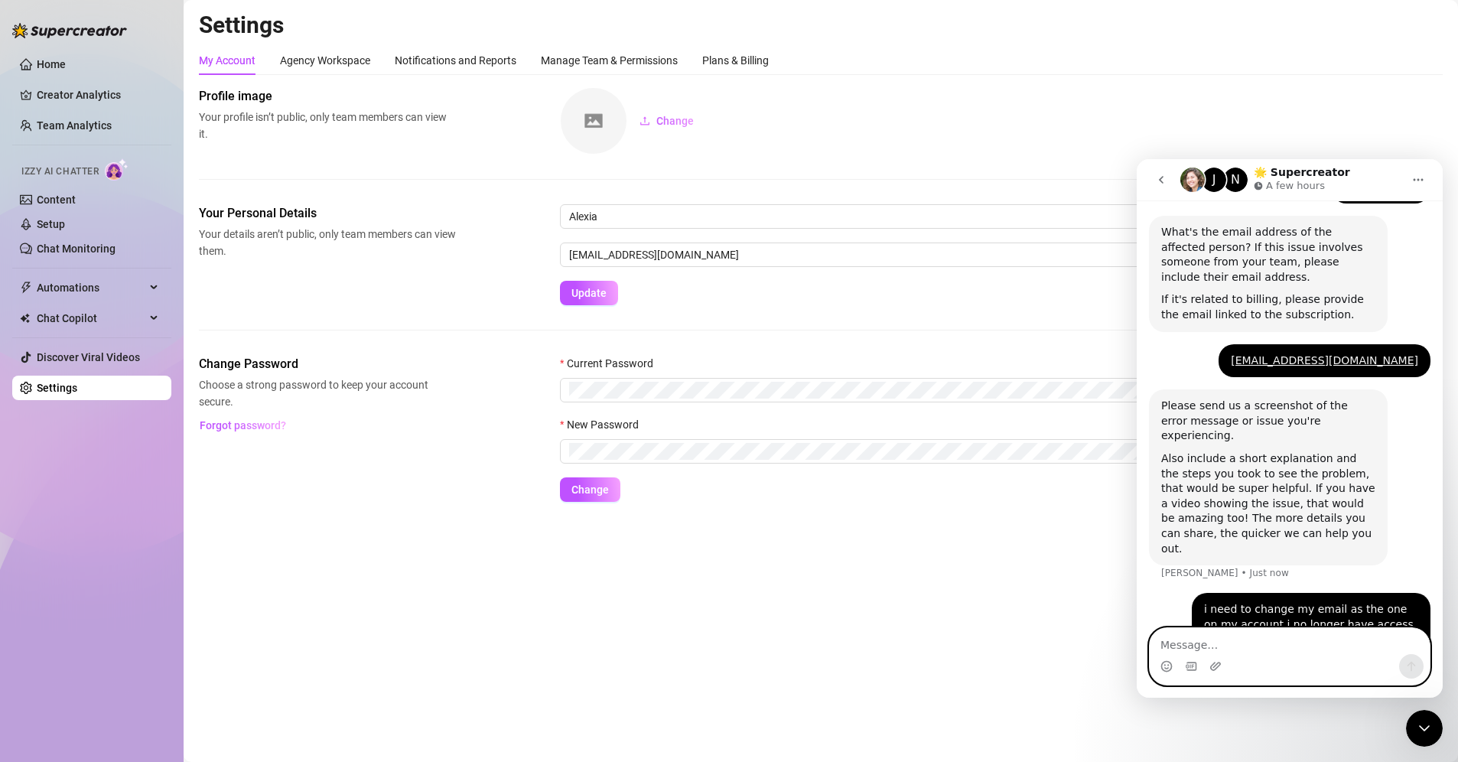
click at [1252, 645] on textarea "Message…" at bounding box center [1290, 641] width 280 height 26
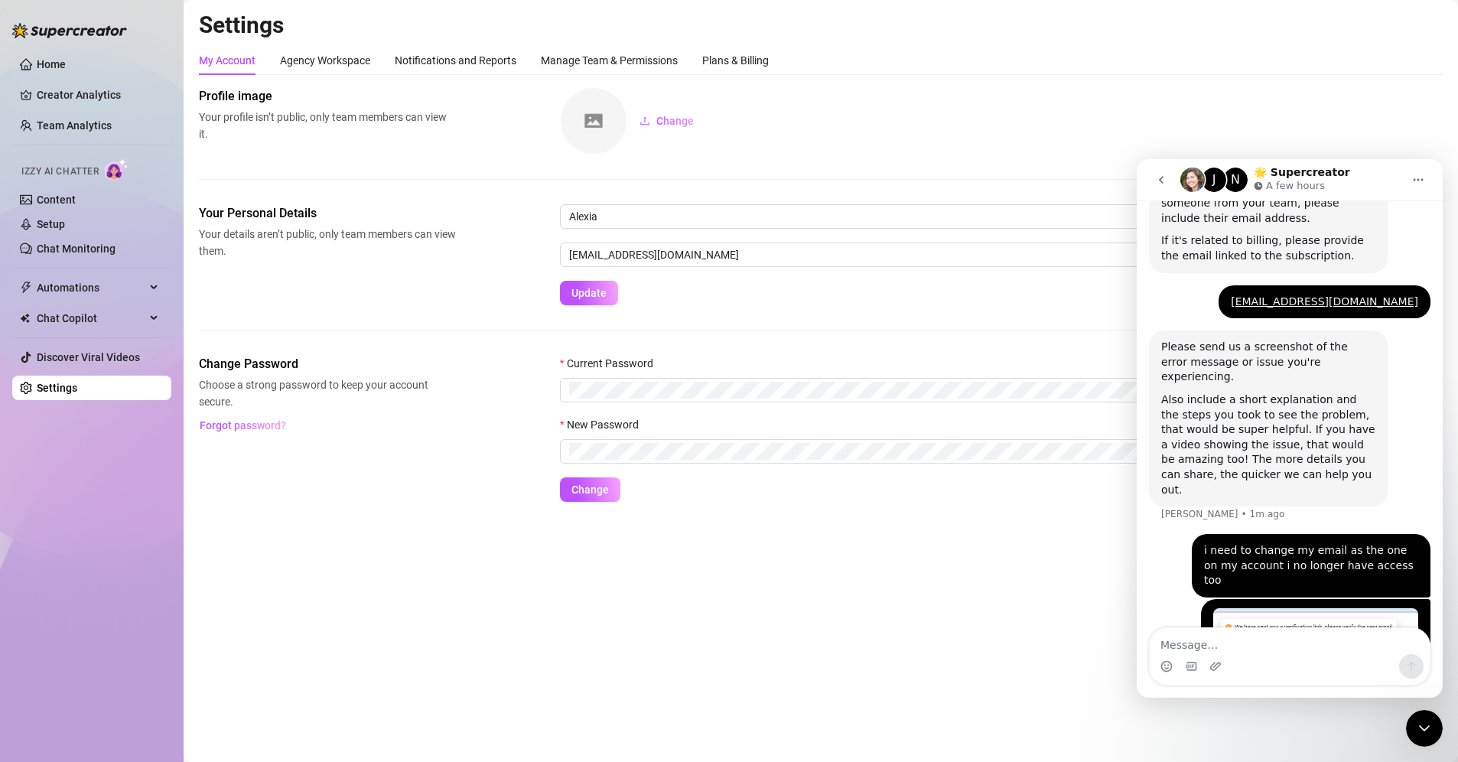
click at [745, 298] on form "Alexia Amystatham1998@hotmail.com Update" at bounding box center [1001, 254] width 883 height 101
click at [611, 290] on button "Update" at bounding box center [589, 293] width 58 height 24
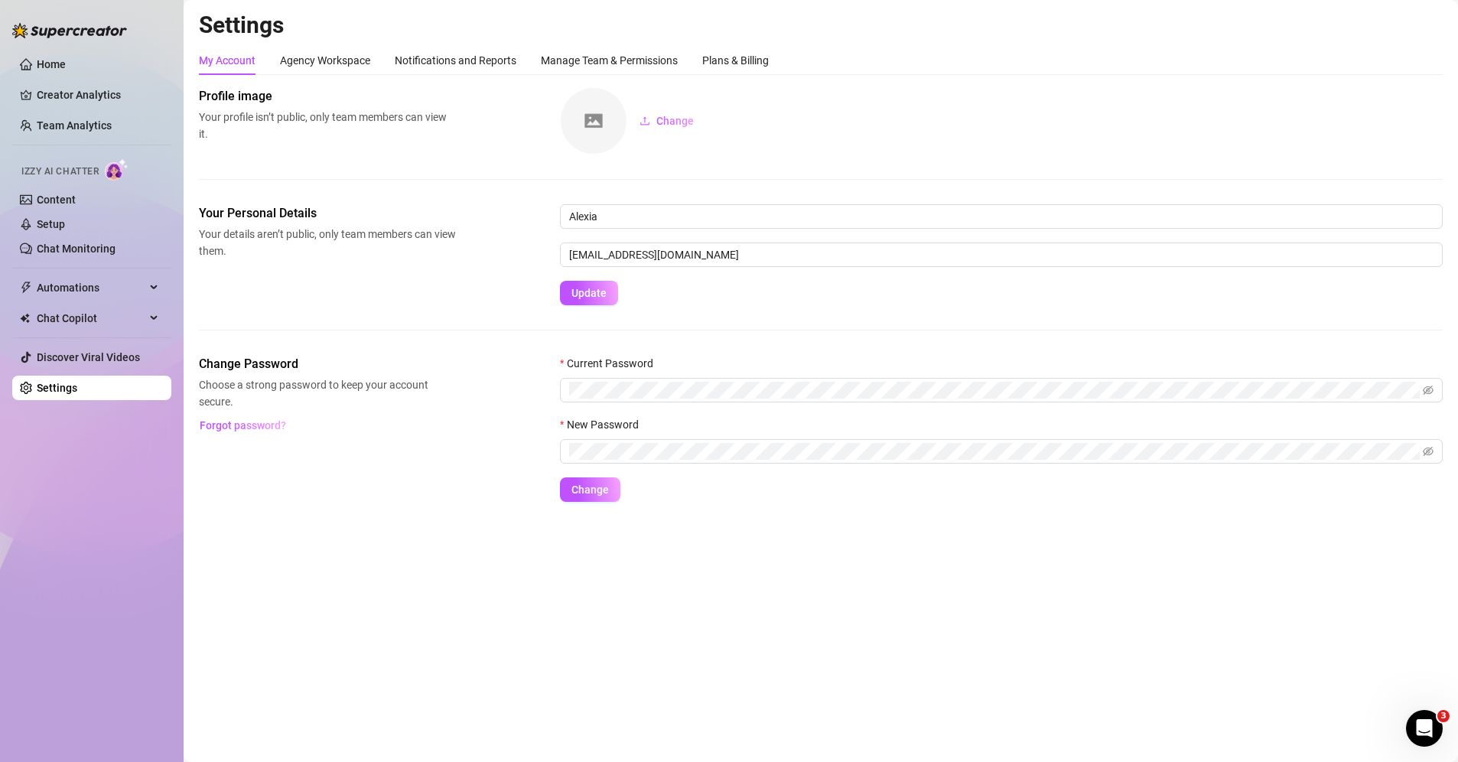
click at [907, 328] on div "Your Personal Details Your details aren’t public, only team members can view th…" at bounding box center [821, 279] width 1244 height 151
click at [723, 262] on input "[EMAIL_ADDRESS][DOMAIN_NAME]" at bounding box center [1001, 255] width 883 height 24
drag, startPoint x: 735, startPoint y: 256, endPoint x: 575, endPoint y: 250, distance: 160.8
click at [504, 248] on div "Your Personal Details Your details aren’t public, only team members can view th…" at bounding box center [821, 254] width 1244 height 101
paste input "[EMAIL_ADDRESS]"
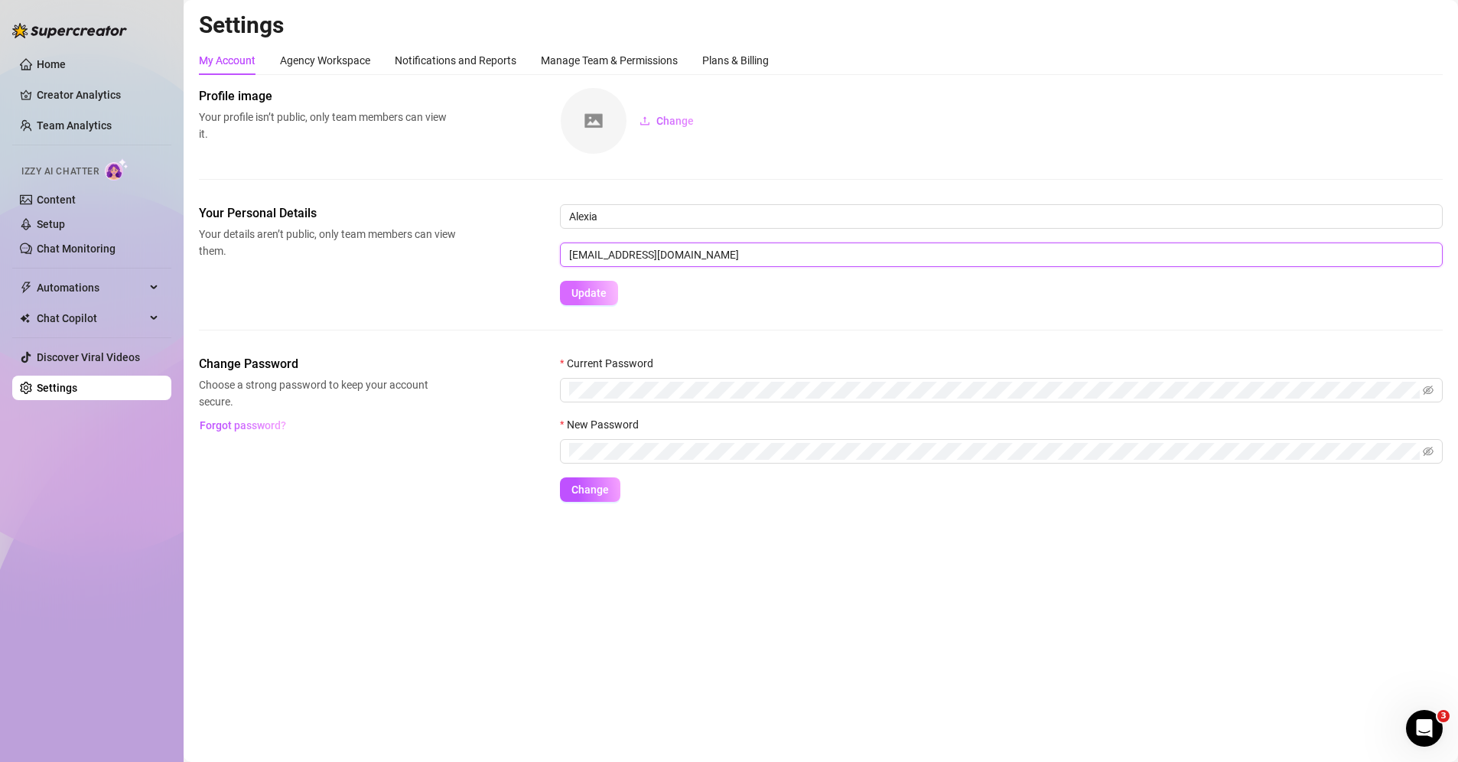
type input "[EMAIL_ADDRESS][DOMAIN_NAME]"
click at [588, 287] on span "Update" at bounding box center [588, 293] width 35 height 12
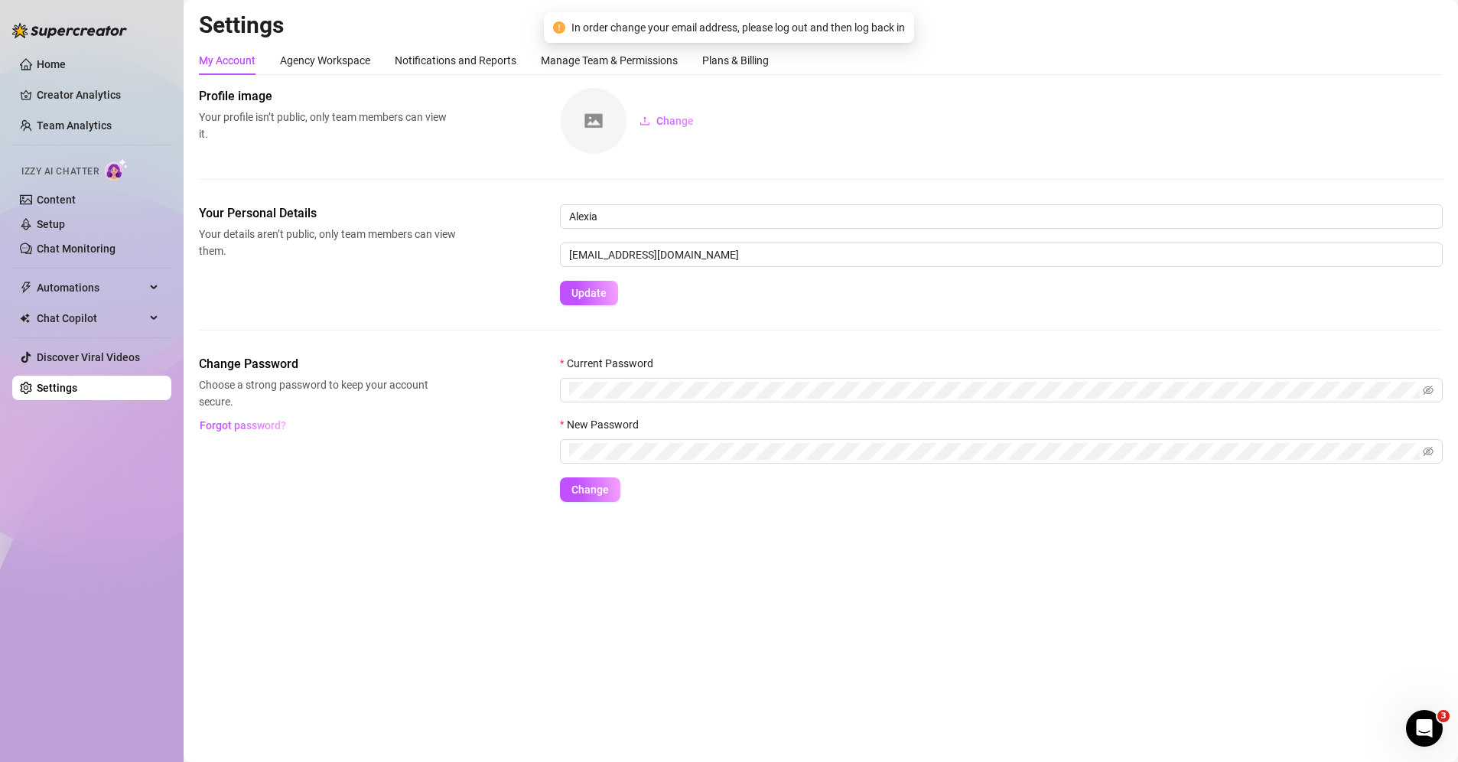
drag, startPoint x: 2838, startPoint y: 1420, endPoint x: 1431, endPoint y: 714, distance: 1574.9
click at [1431, 714] on div "Open Intercom Messenger" at bounding box center [1424, 728] width 50 height 50
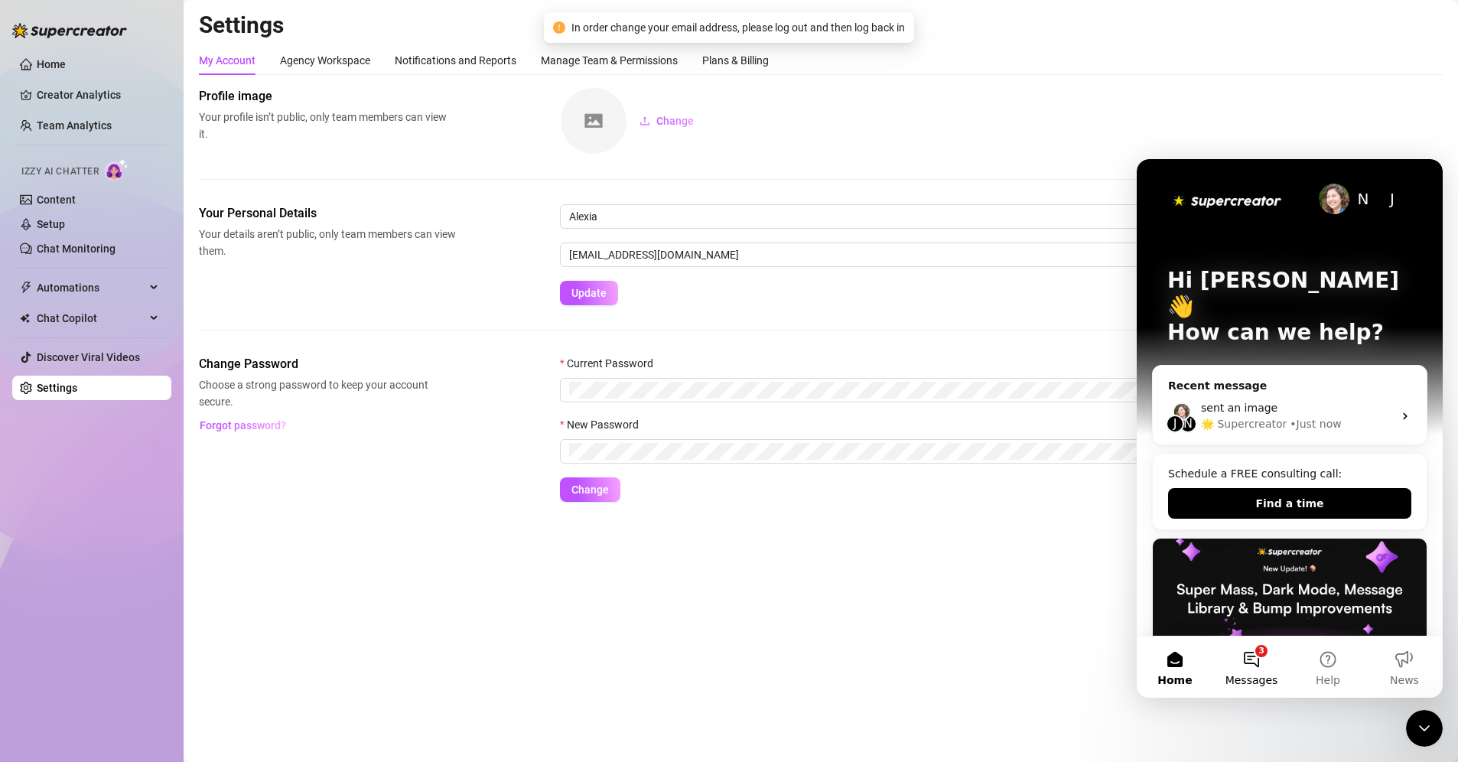
click at [1264, 663] on button "3 Messages" at bounding box center [1251, 667] width 77 height 61
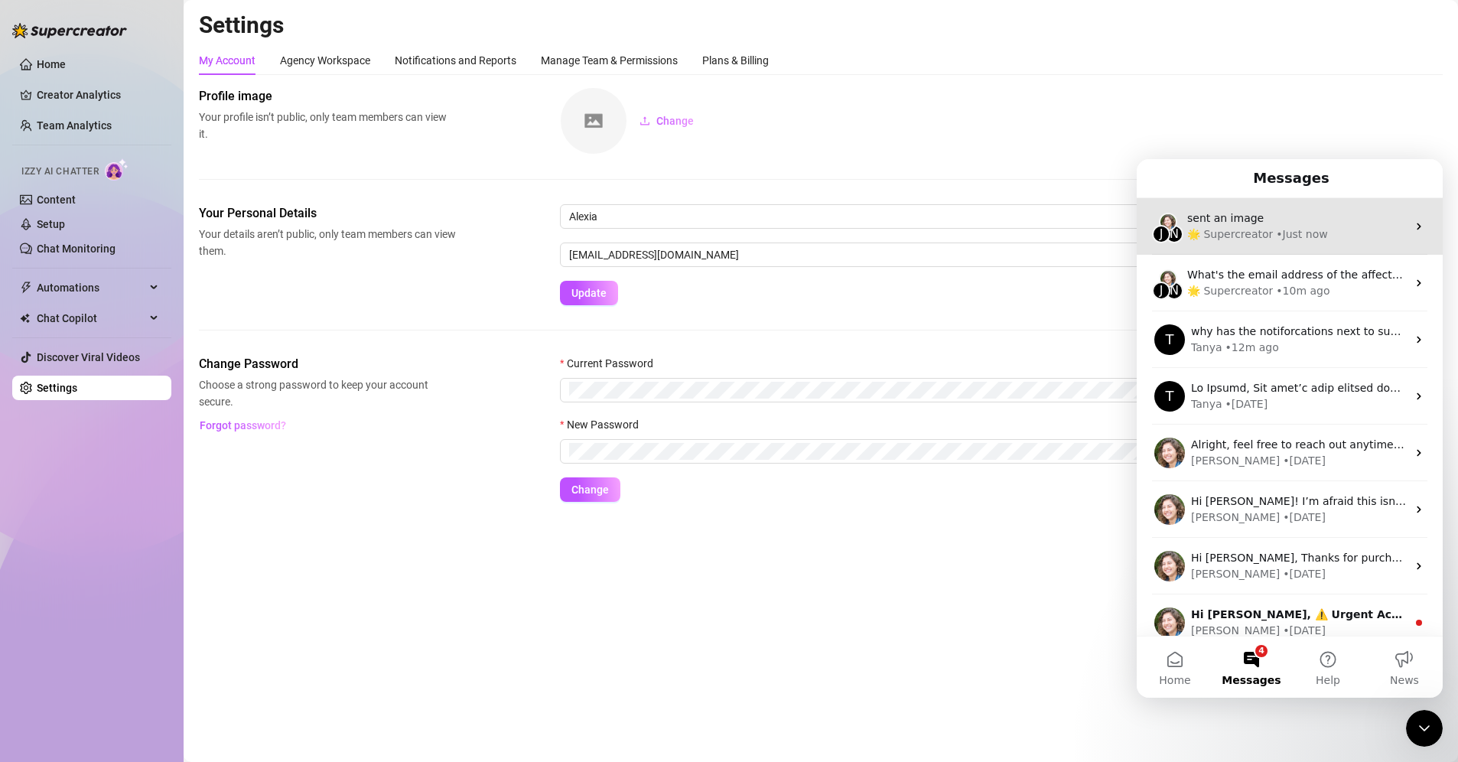
click at [1314, 239] on div "• Just now" at bounding box center [1301, 234] width 51 height 16
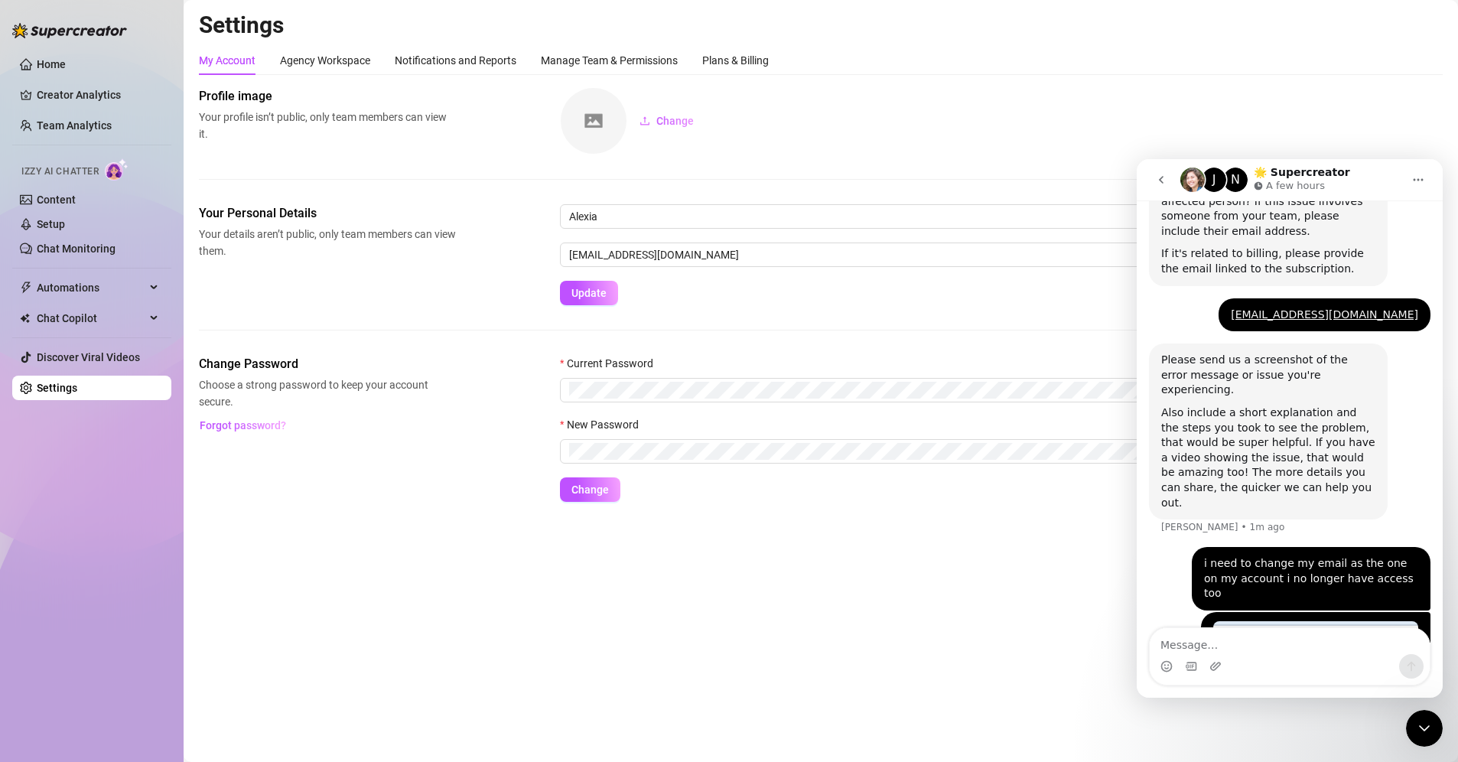
scroll to position [590, 0]
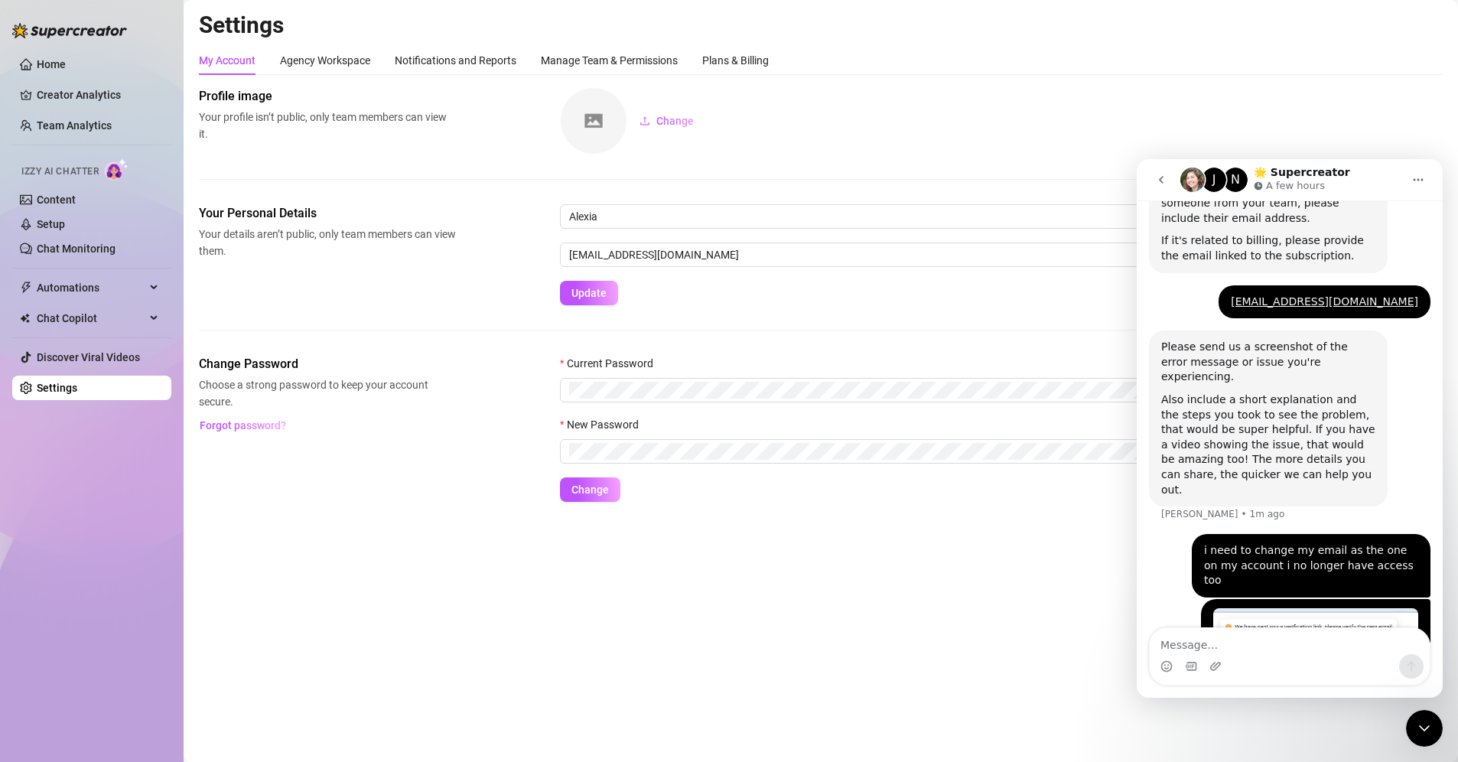
click at [938, 656] on main "Settings My Account Agency Workspace Notifications and Reports Manage Team & Pe…" at bounding box center [821, 381] width 1275 height 762
